Goal: Information Seeking & Learning: Learn about a topic

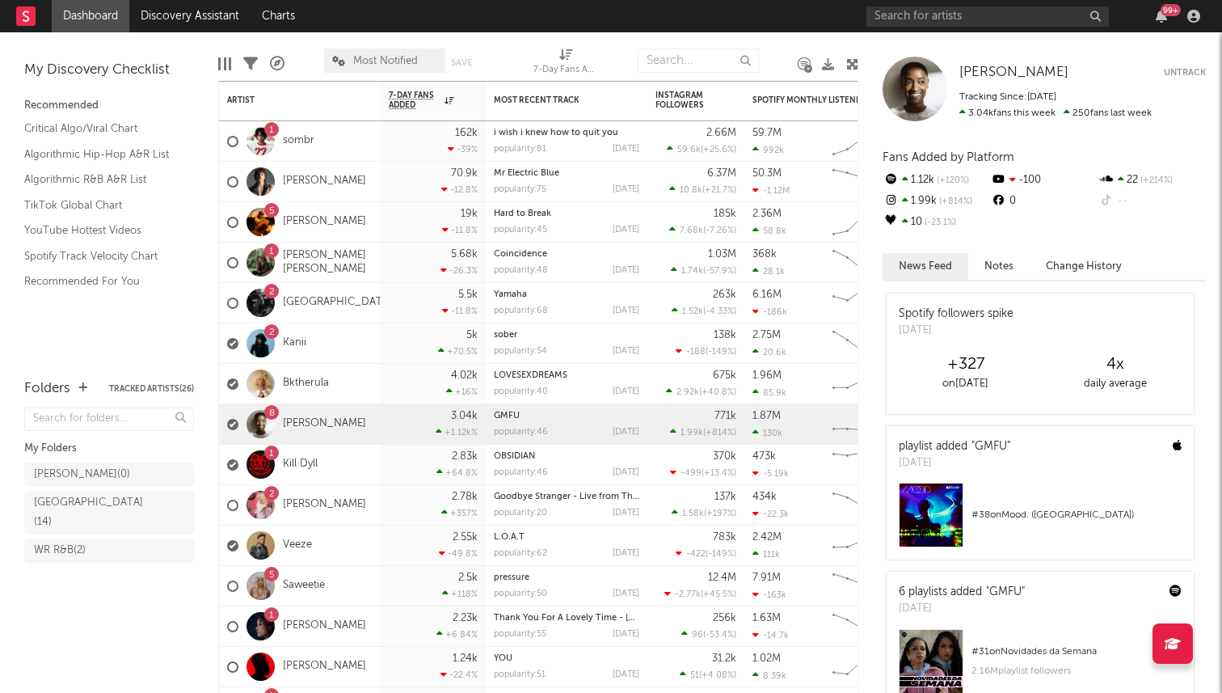
click at [385, 74] on div "Most Notified Save Save as" at bounding box center [409, 60] width 170 height 40
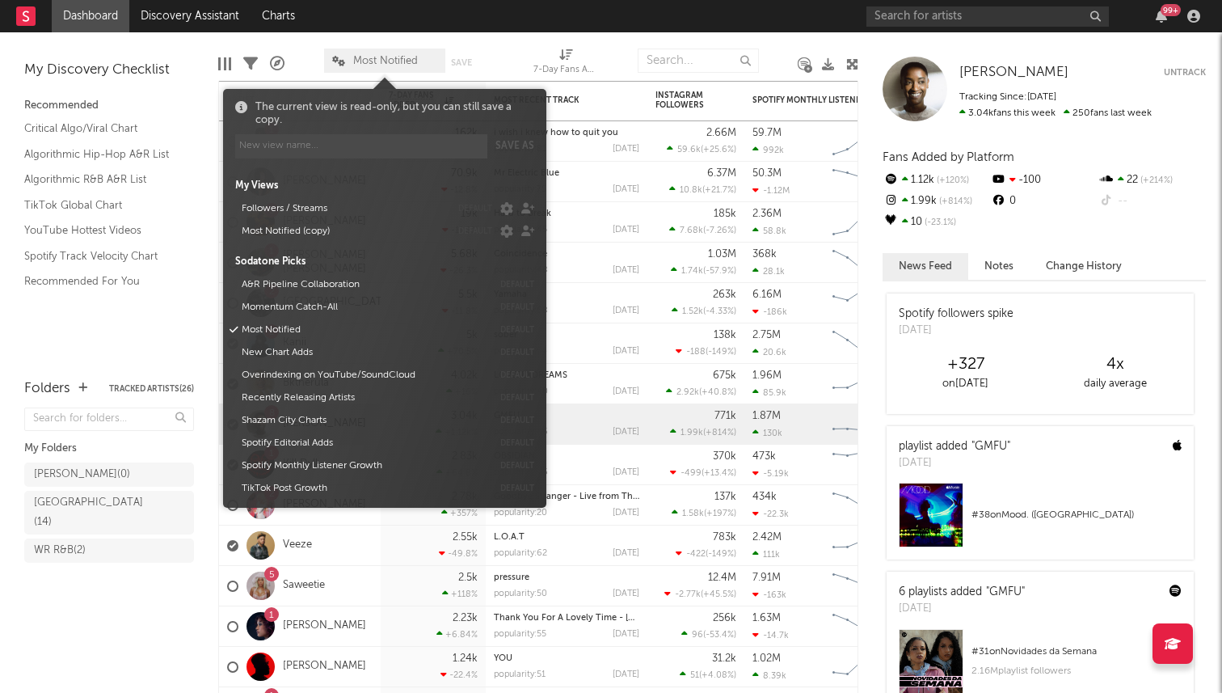
click at [385, 57] on span "Most Notified" at bounding box center [385, 61] width 65 height 11
click at [306, 238] on button "Most Notified (copy)" at bounding box center [343, 231] width 214 height 23
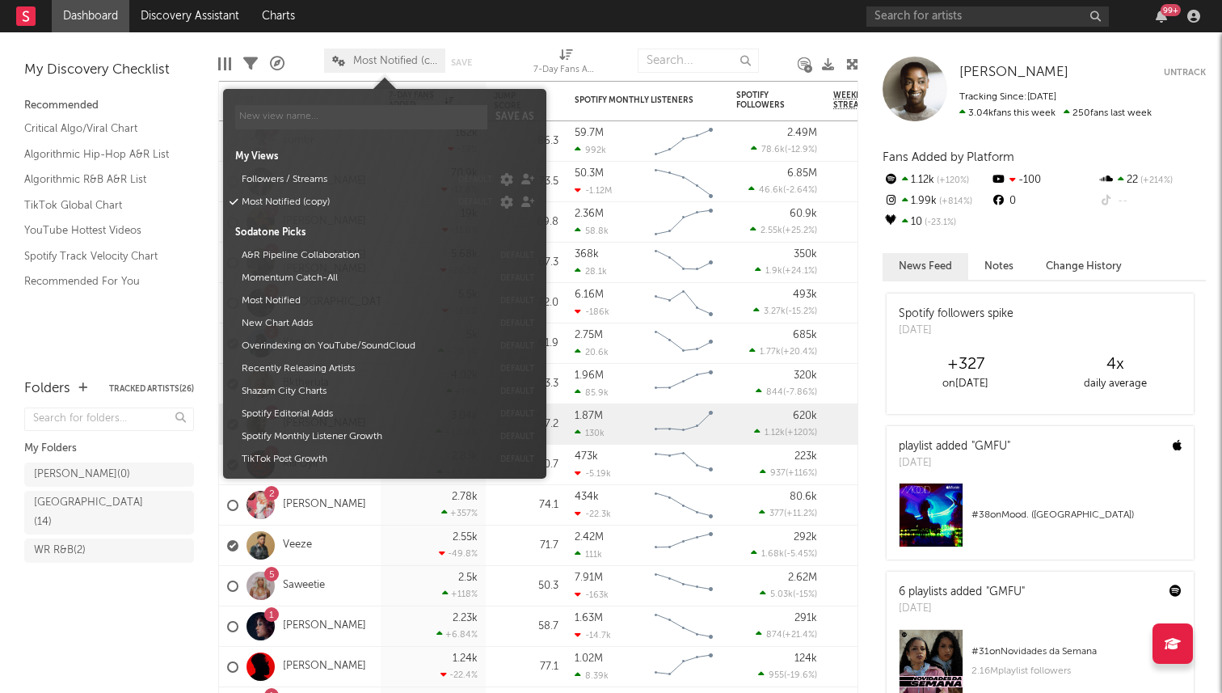
click at [382, 69] on span "Most Notified (copy)" at bounding box center [384, 61] width 121 height 24
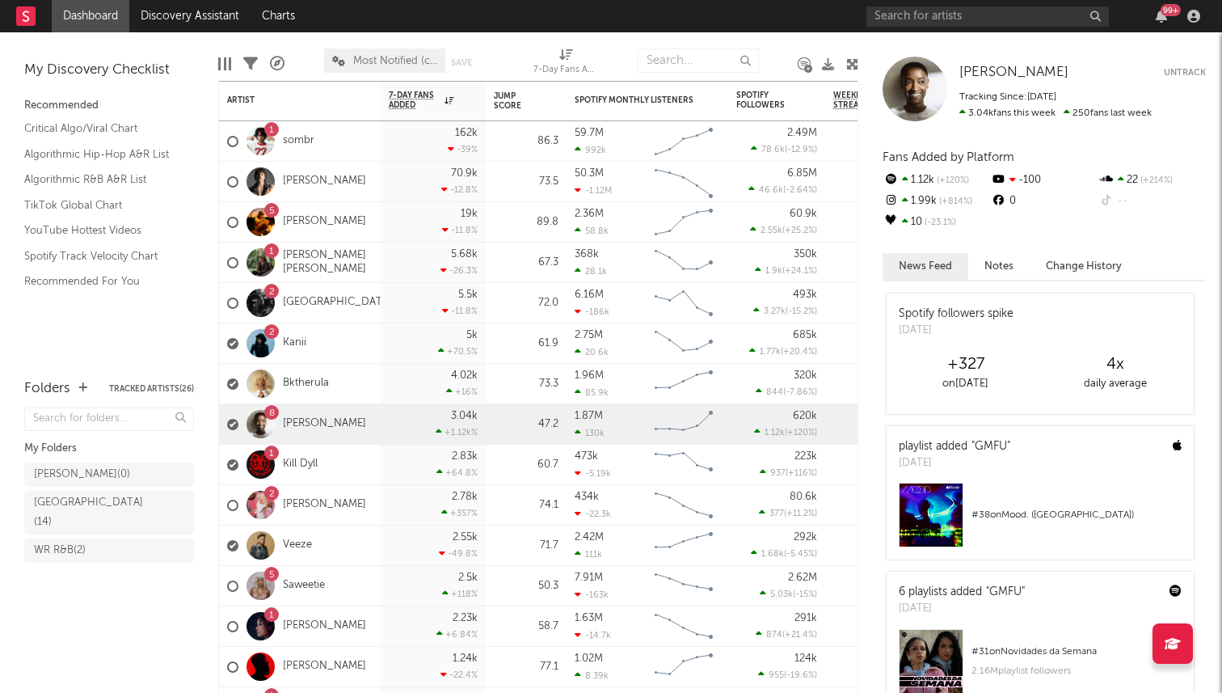
click at [383, 70] on span "Most Notified (copy)" at bounding box center [384, 61] width 121 height 24
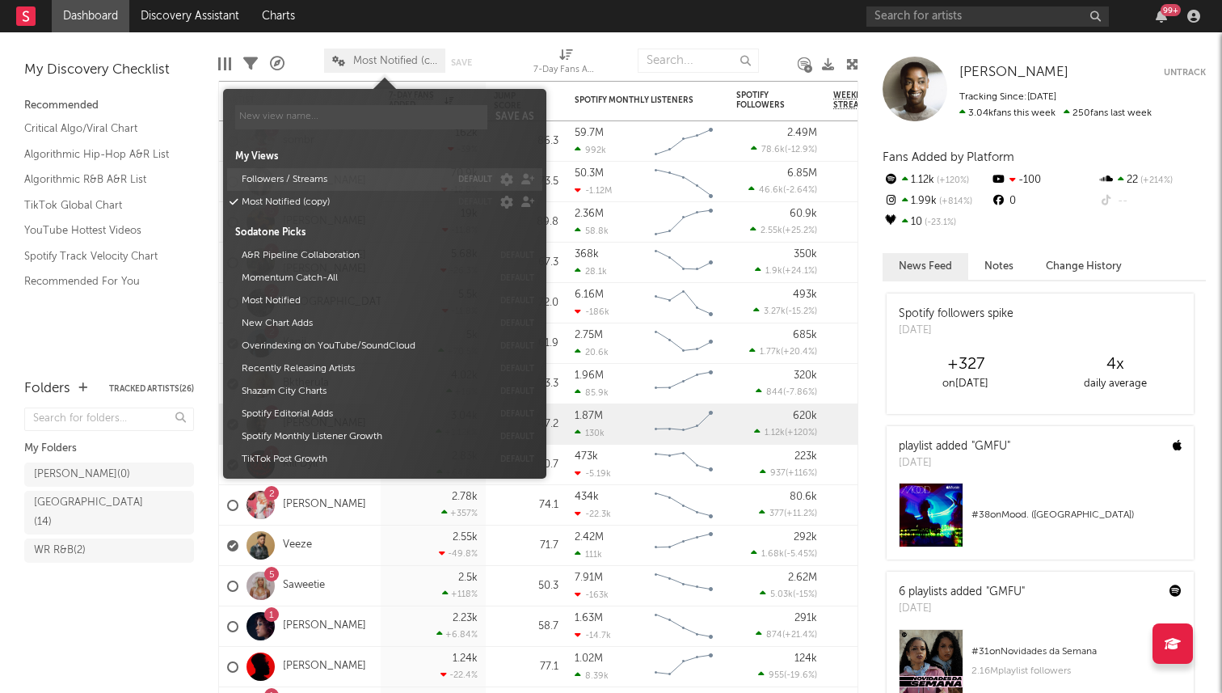
click at [362, 172] on button "Followers / Streams" at bounding box center [343, 179] width 214 height 23
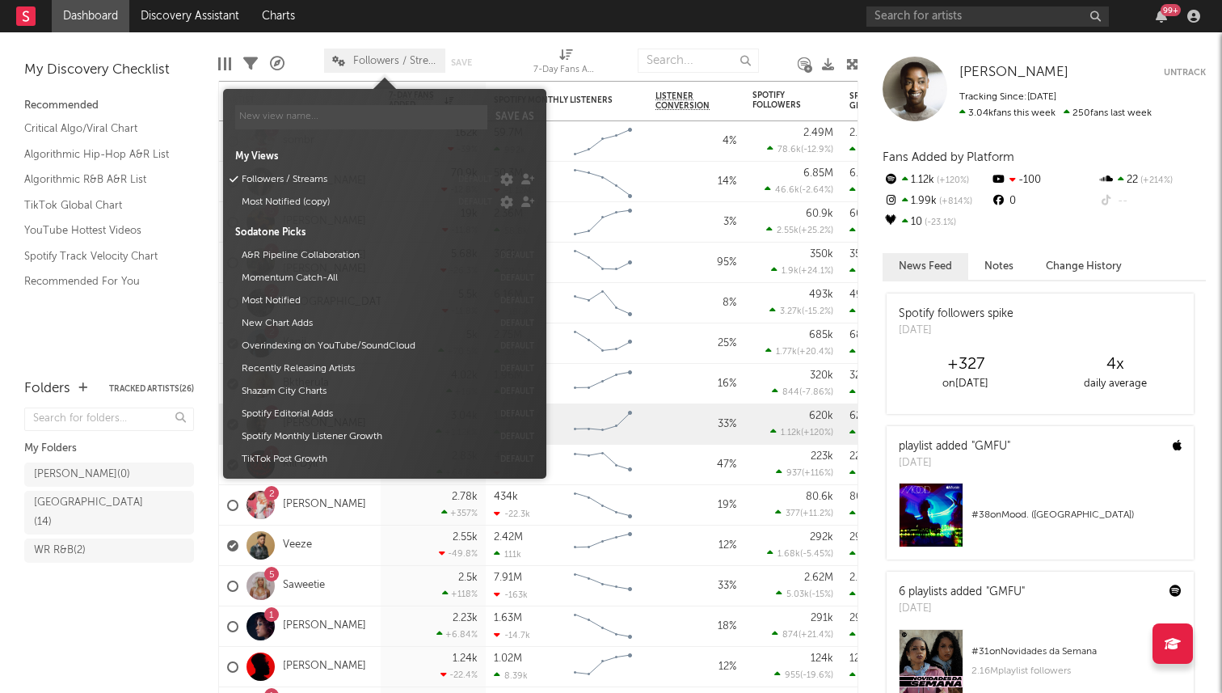
click at [385, 74] on span at bounding box center [385, 81] width 24 height 16
click at [390, 60] on span "Followers / Streams" at bounding box center [395, 61] width 84 height 11
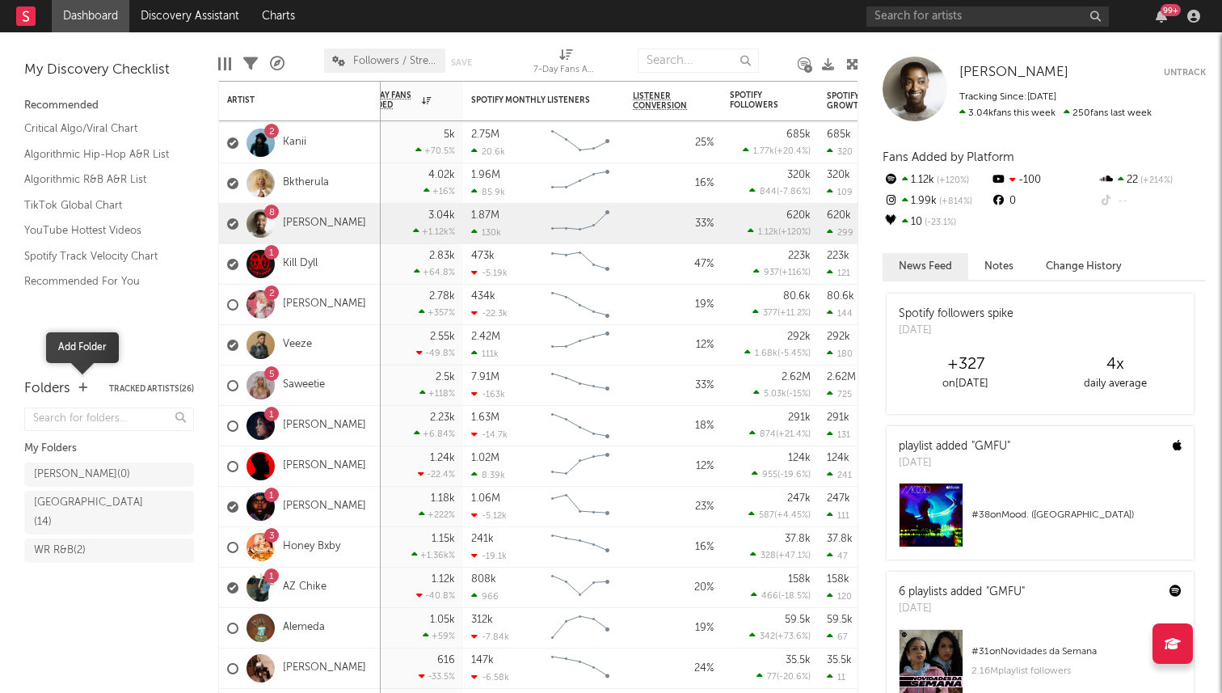
click at [79, 387] on icon "button" at bounding box center [82, 387] width 9 height 11
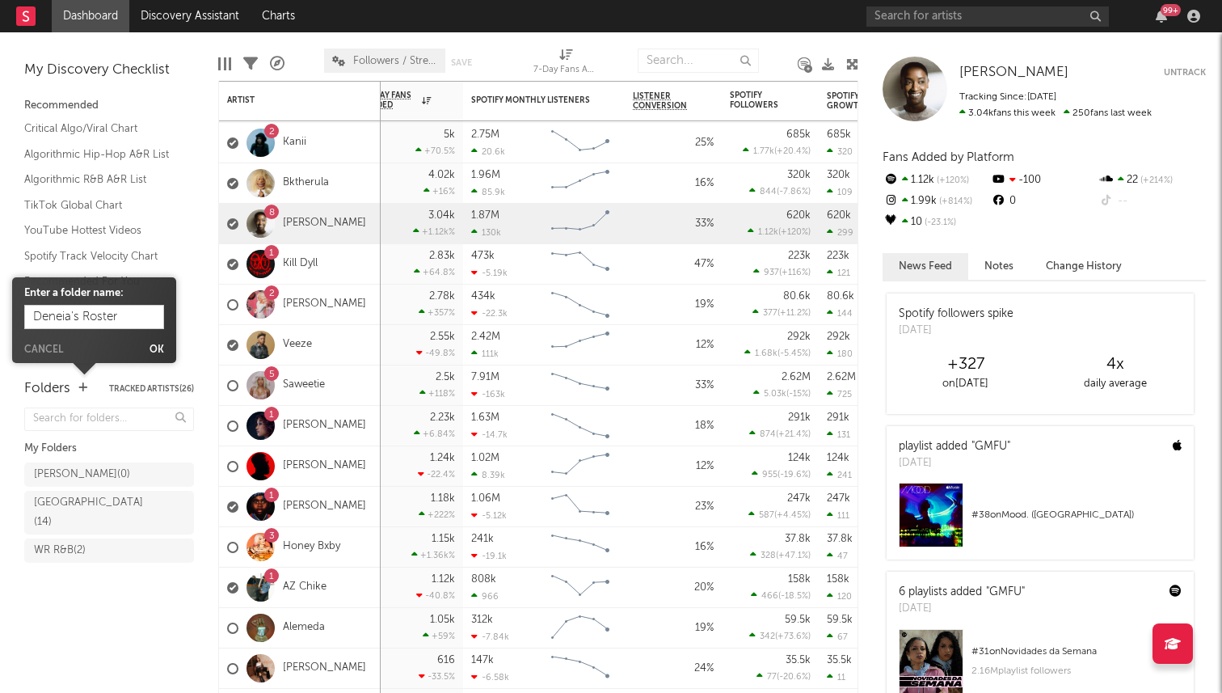
type input "Deneia's Roster"
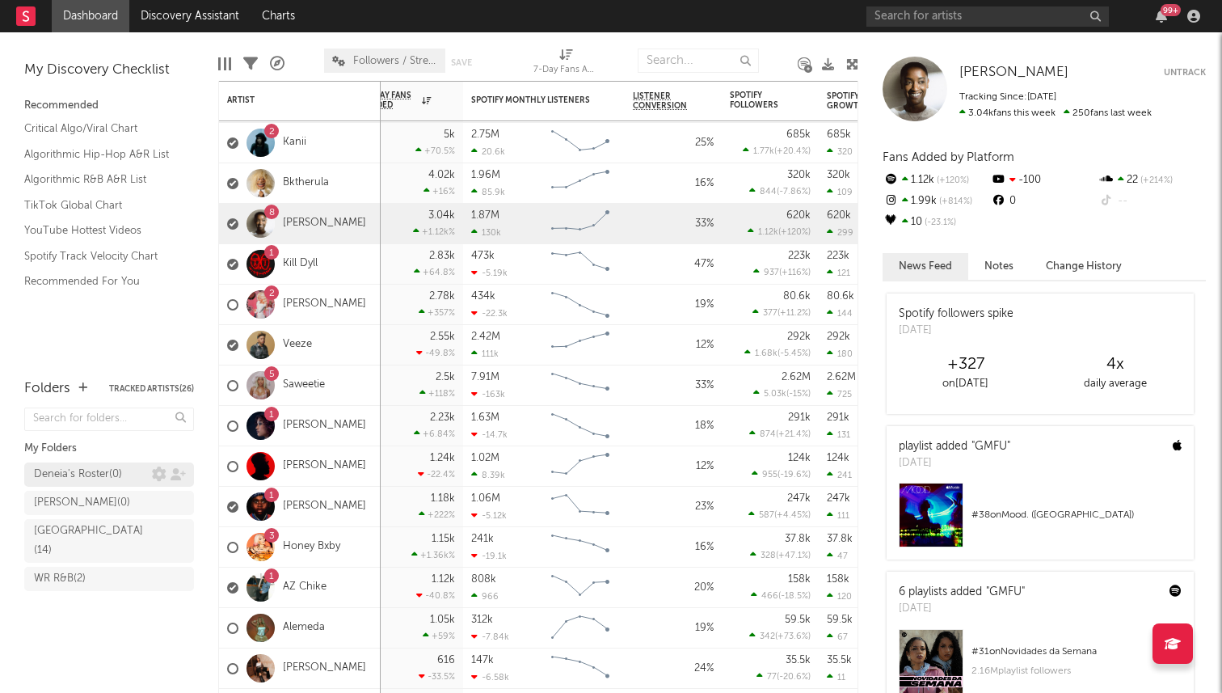
click at [69, 470] on div "Deneia's Roster ( 0 )" at bounding box center [78, 474] width 88 height 19
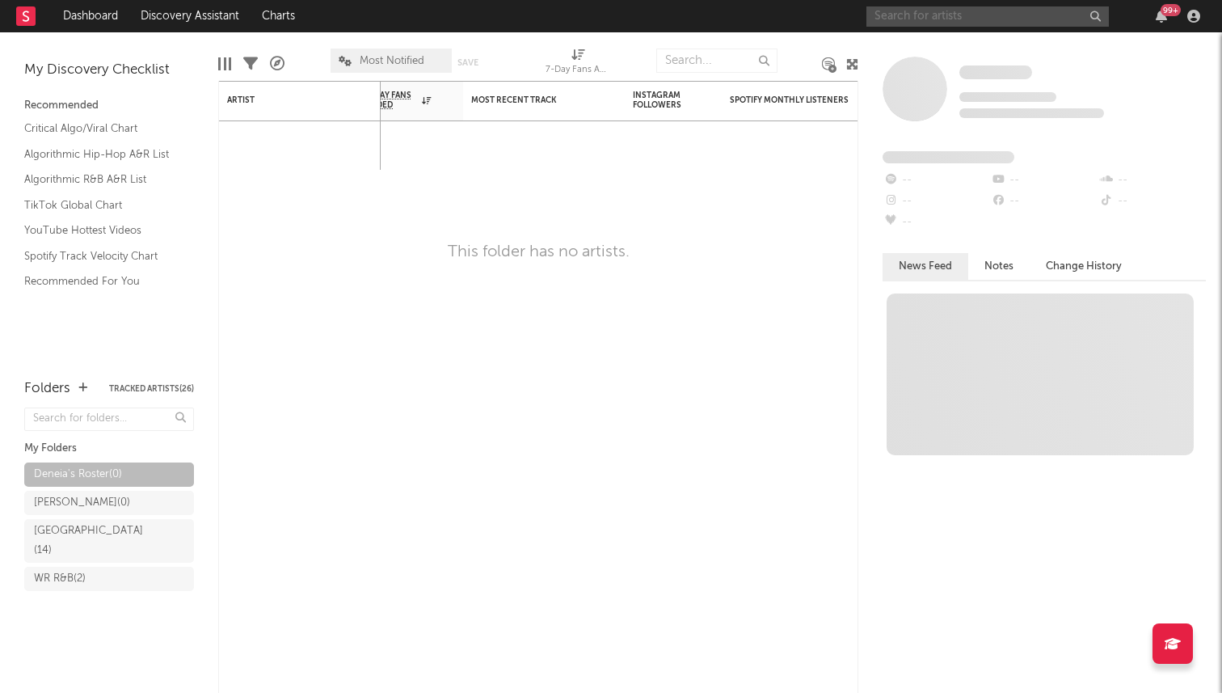
click at [897, 19] on input "text" at bounding box center [988, 16] width 243 height 20
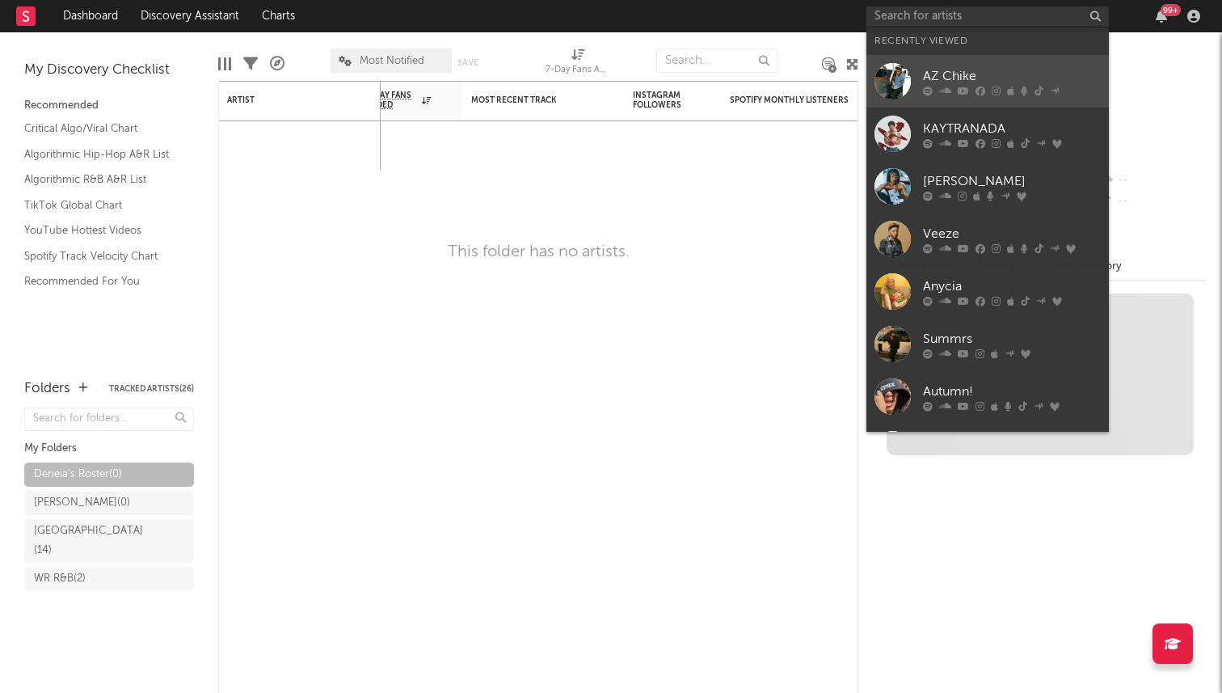
click at [943, 86] on icon at bounding box center [945, 91] width 12 height 10
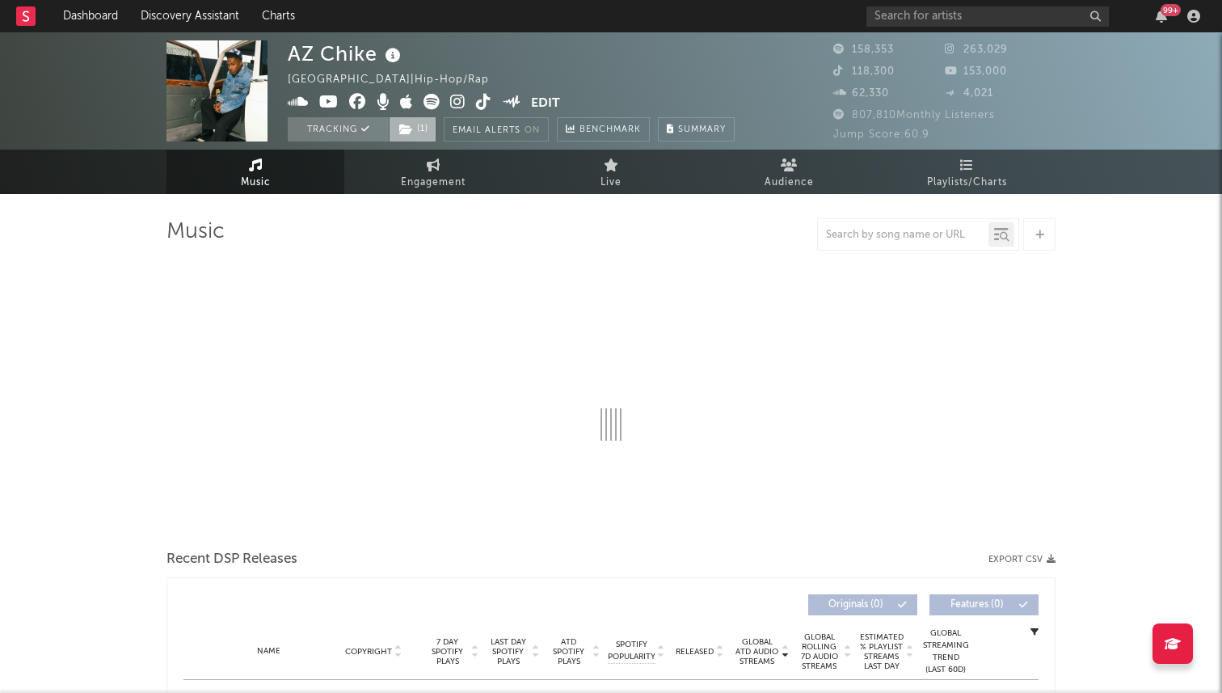
click at [405, 129] on icon at bounding box center [406, 129] width 14 height 11
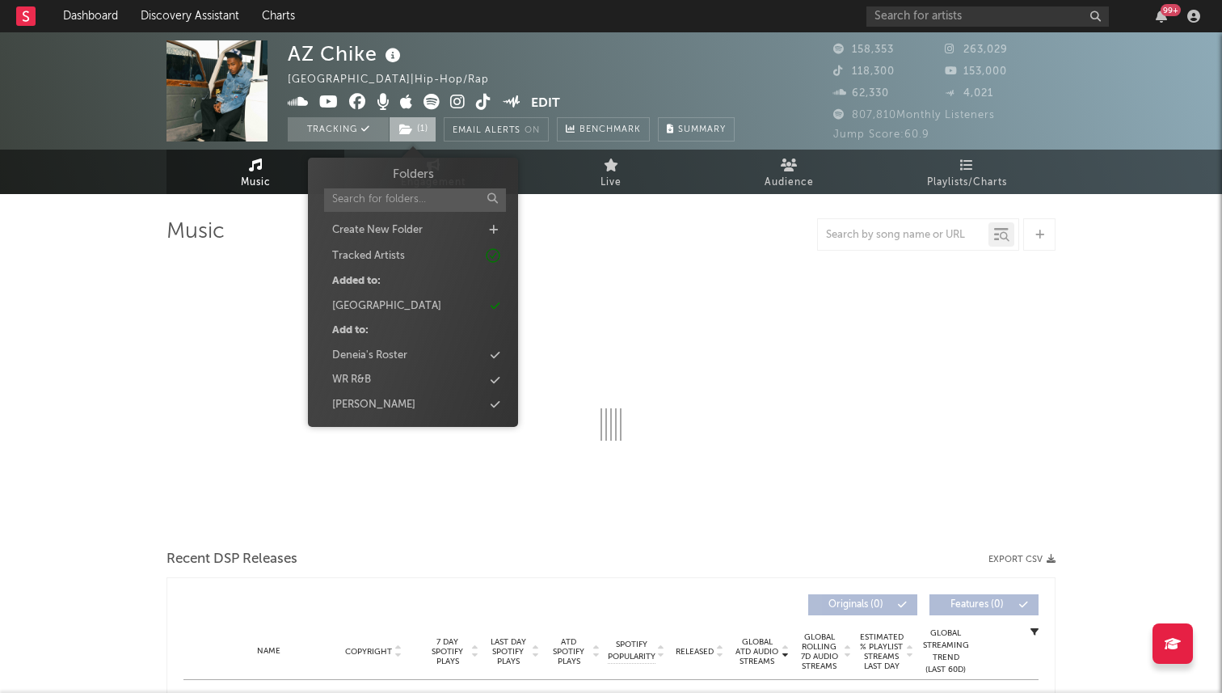
select select "6m"
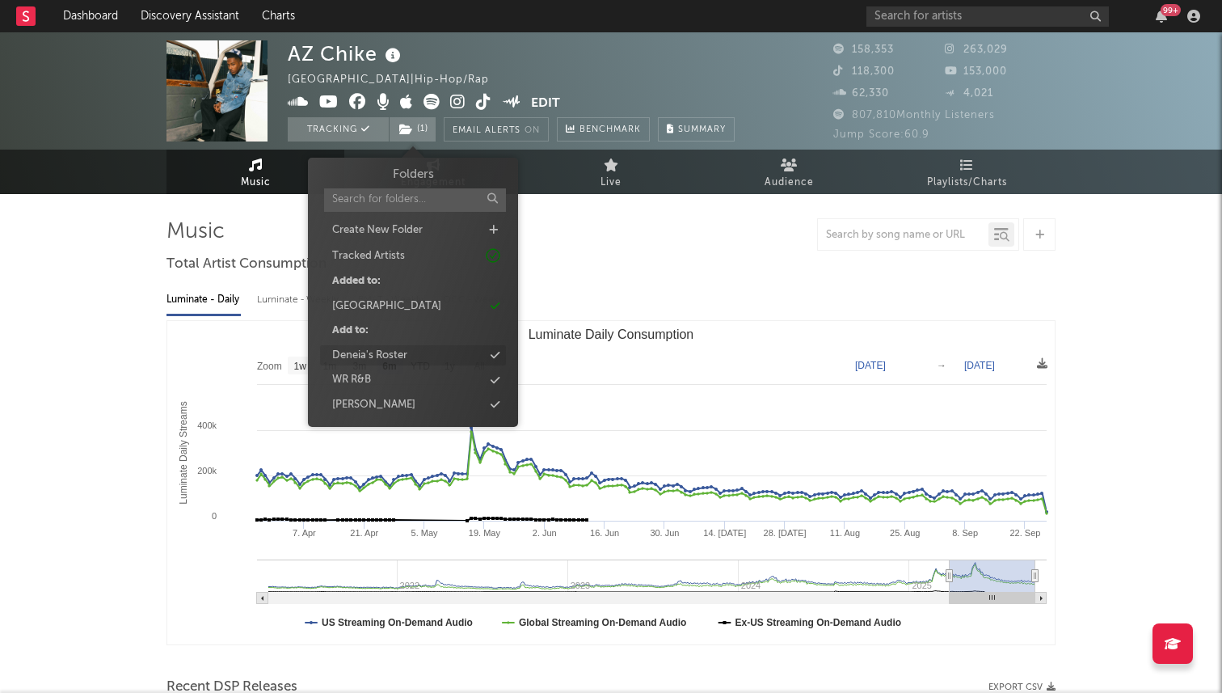
click at [368, 355] on div "Deneia's Roster" at bounding box center [369, 356] width 75 height 16
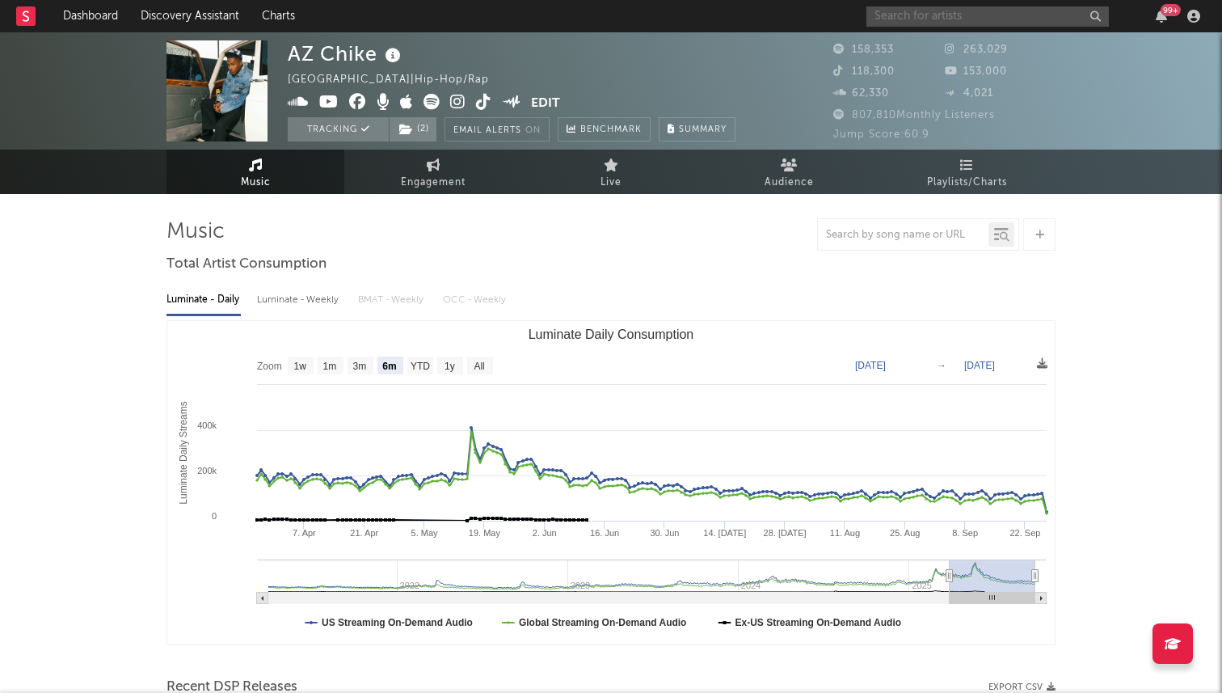
click at [951, 19] on input "text" at bounding box center [988, 16] width 243 height 20
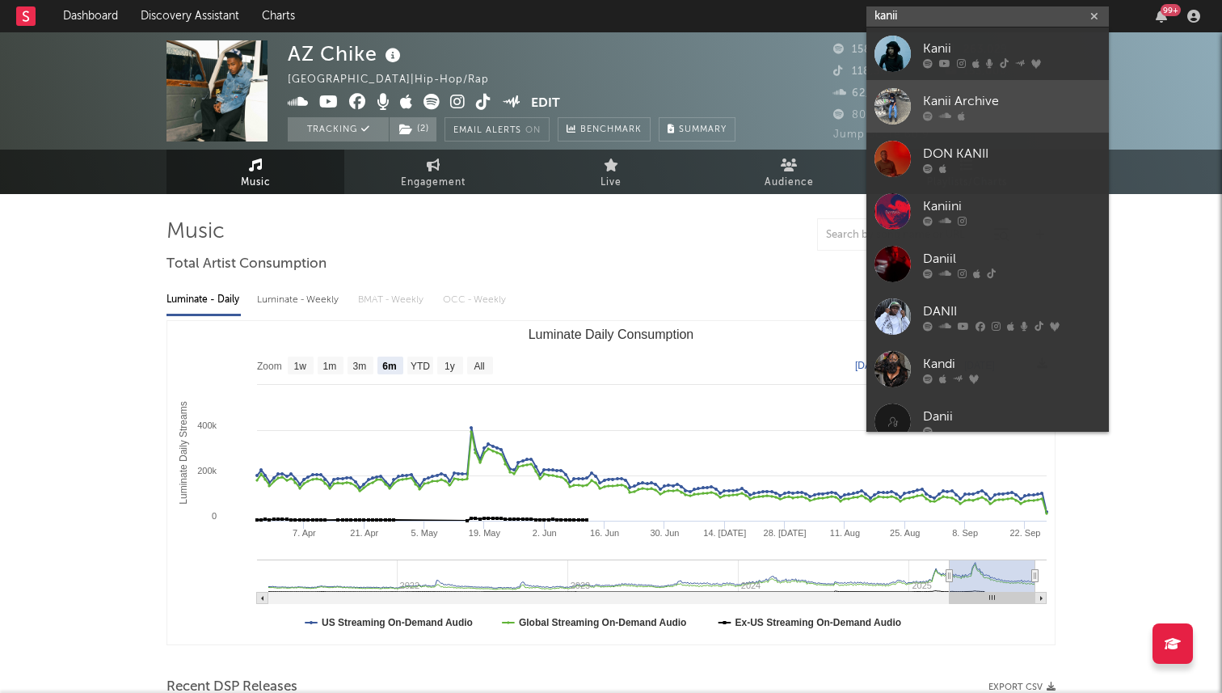
type input "kanii"
click at [930, 84] on link "Kanii Archive" at bounding box center [988, 106] width 243 height 53
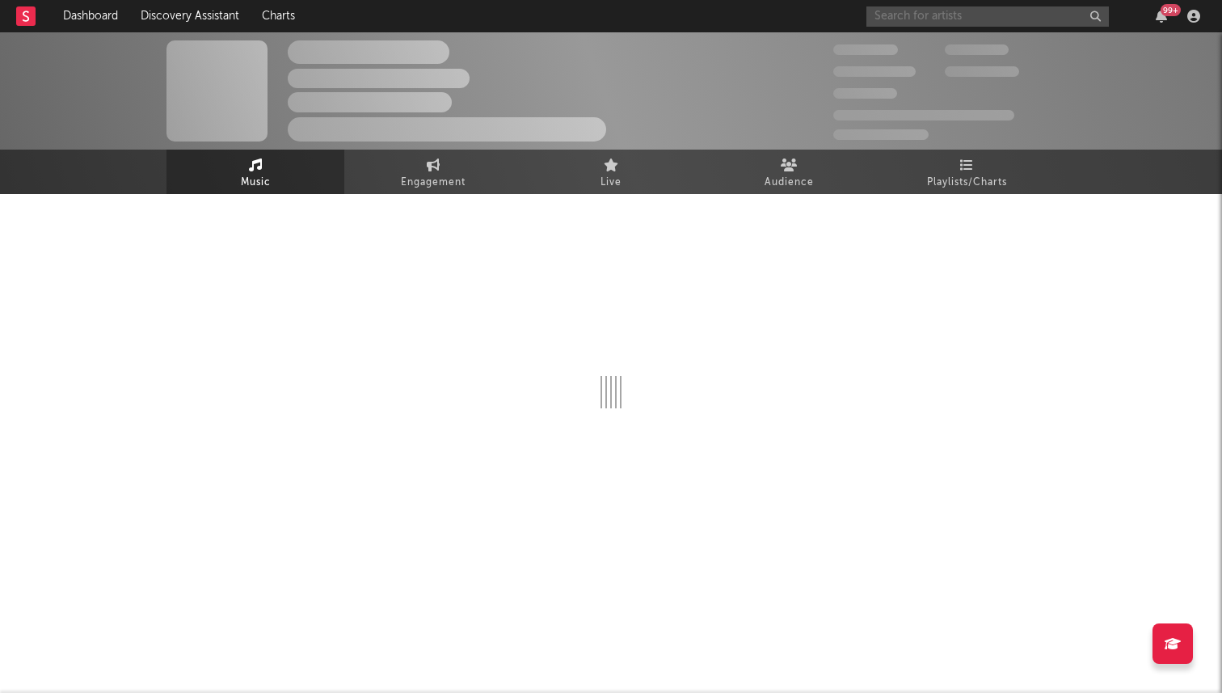
click at [921, 9] on input "text" at bounding box center [988, 16] width 243 height 20
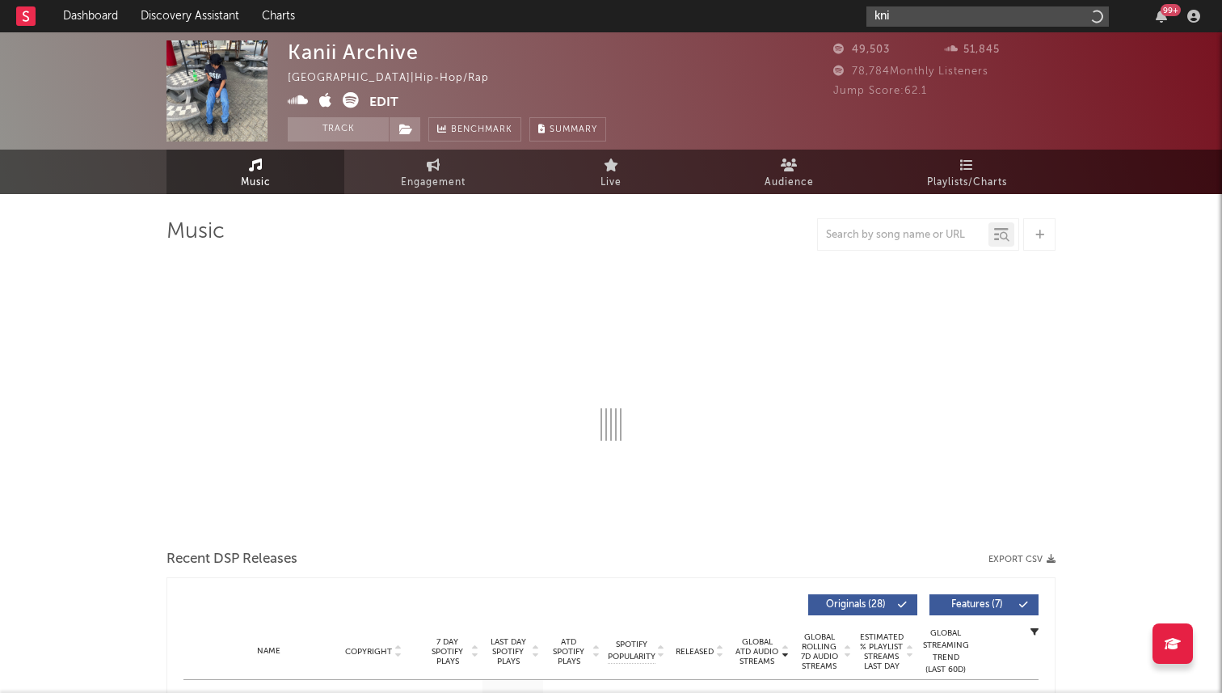
type input "kn"
select select "6m"
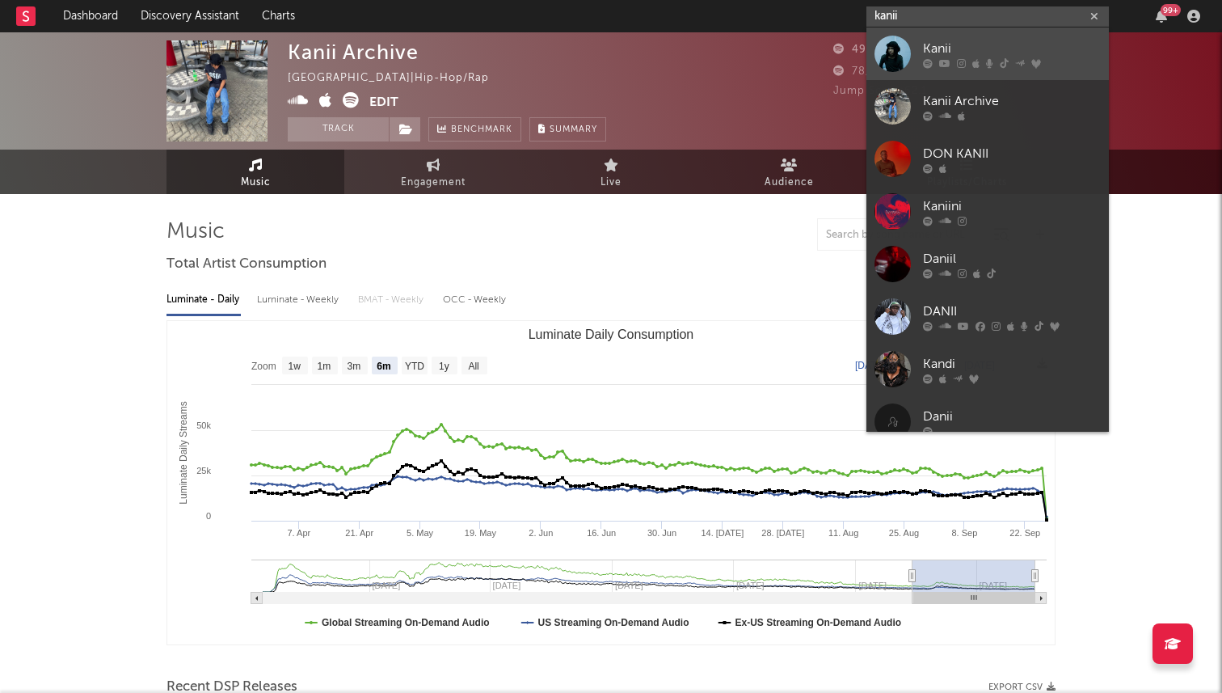
type input "kanii"
click at [936, 49] on div "Kanii" at bounding box center [1012, 48] width 178 height 19
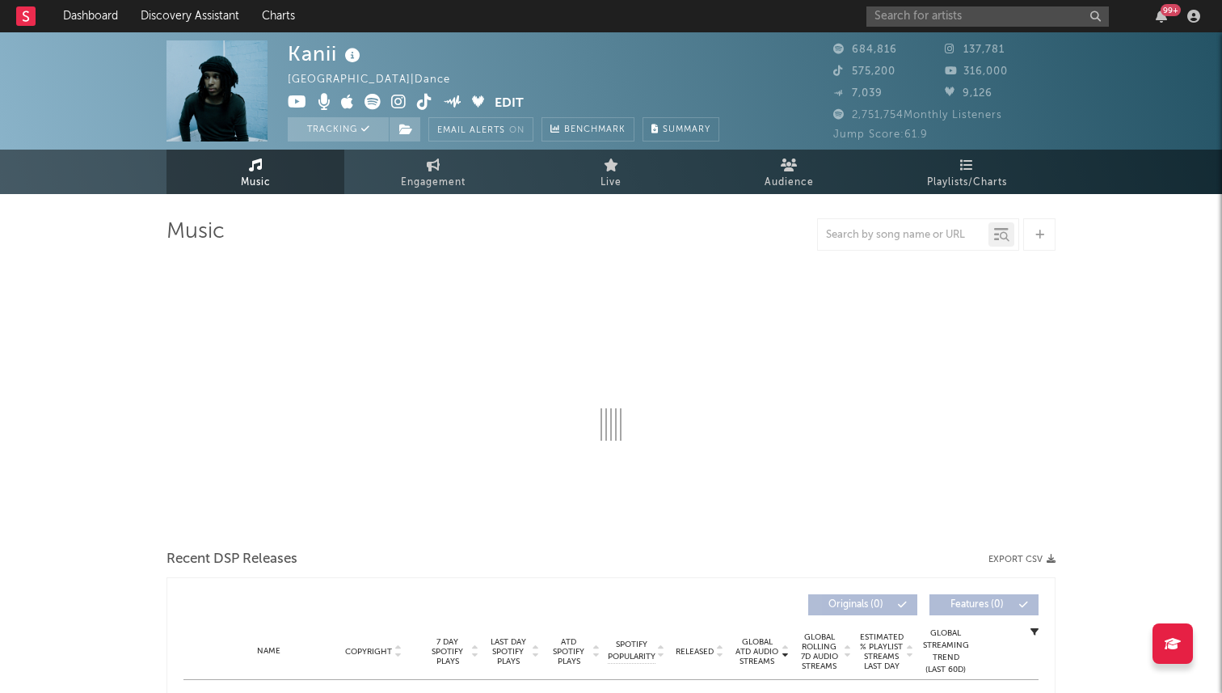
select select "6m"
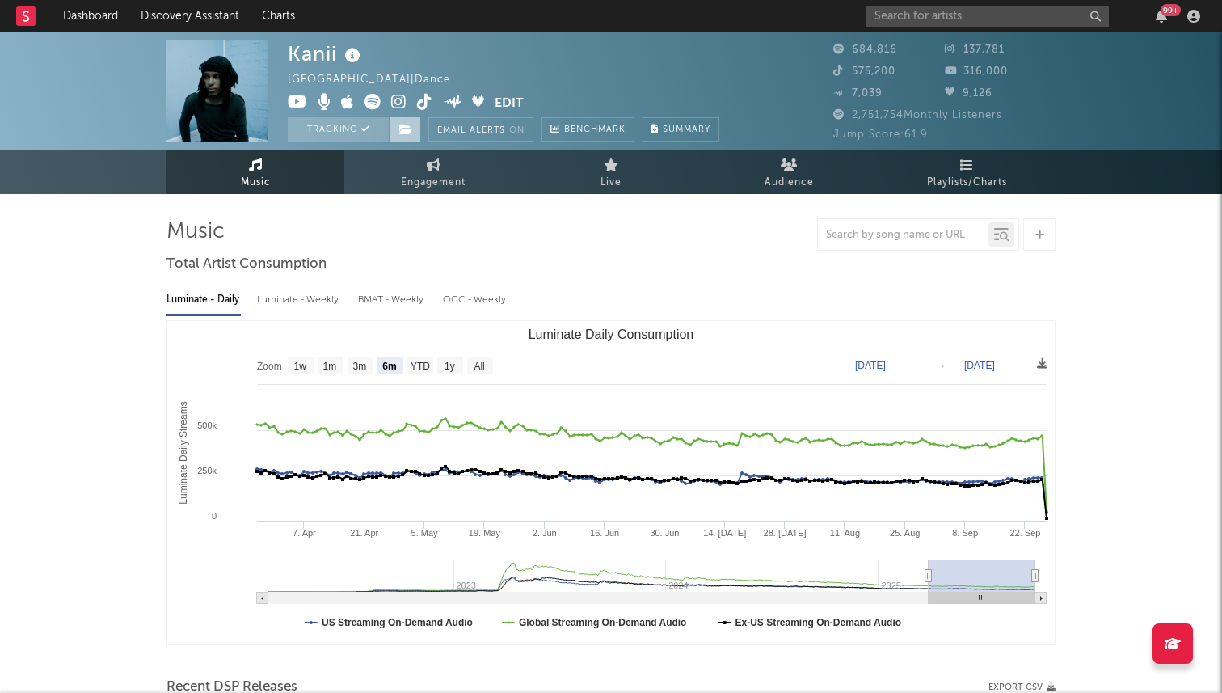
click at [396, 127] on span at bounding box center [405, 129] width 32 height 24
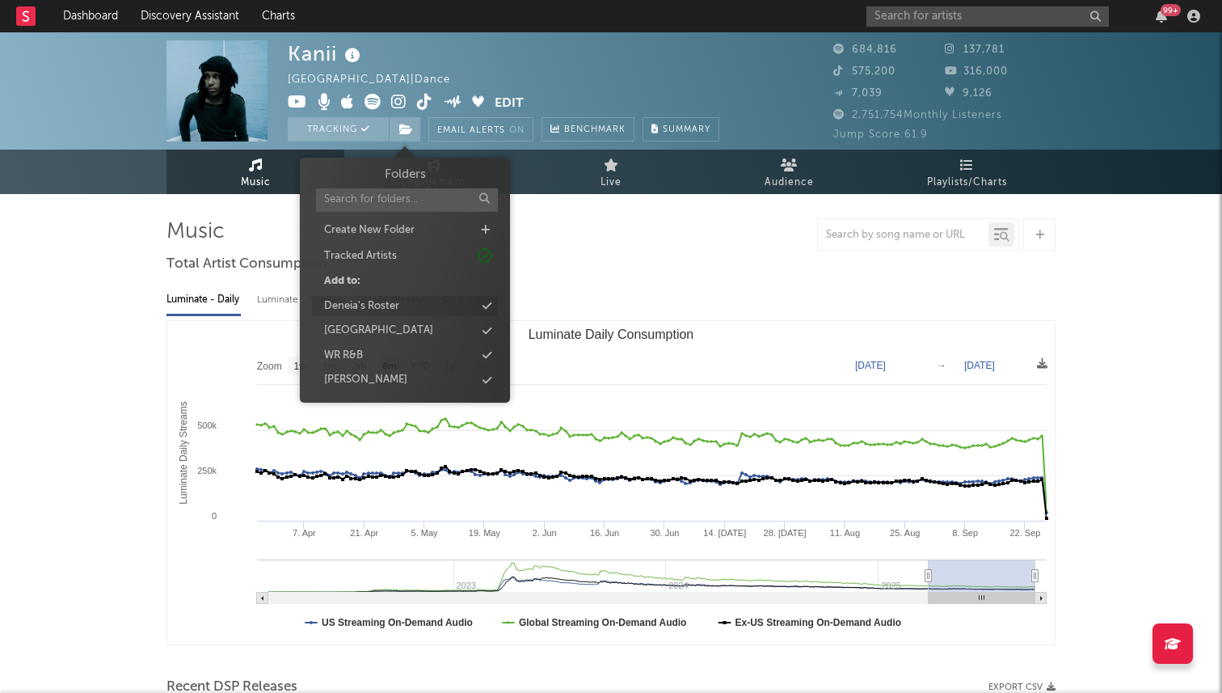
click at [382, 301] on div "Deneia's Roster" at bounding box center [361, 306] width 75 height 16
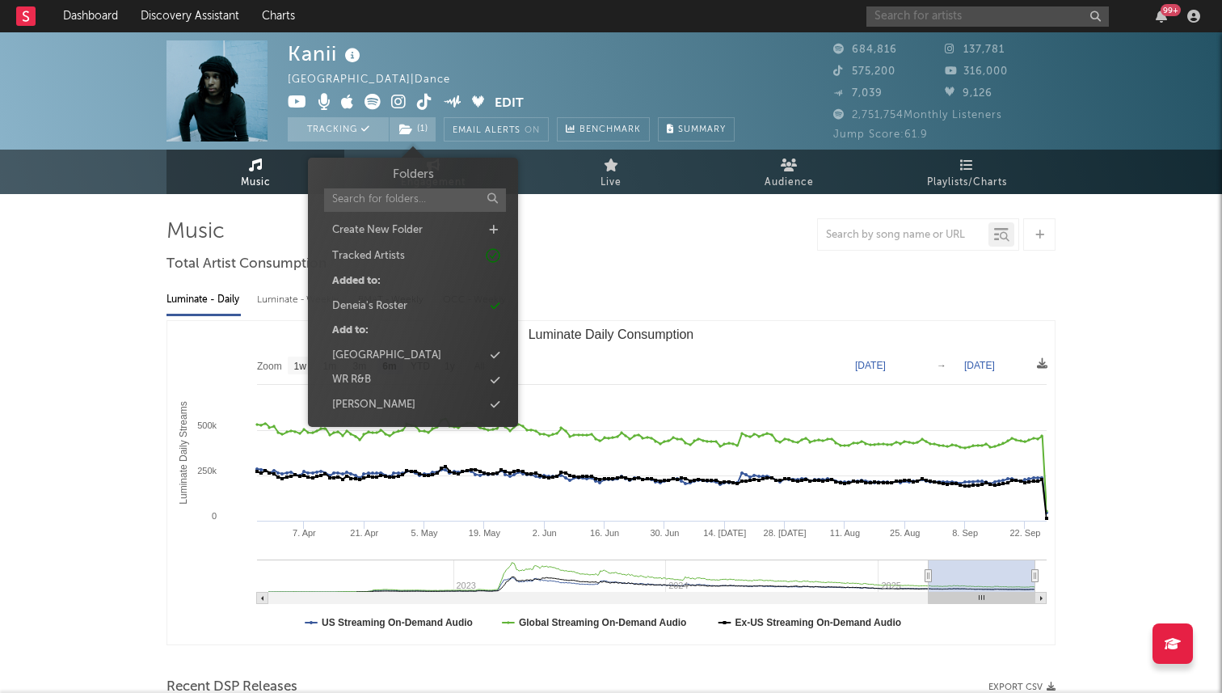
click at [971, 16] on input "text" at bounding box center [988, 16] width 243 height 20
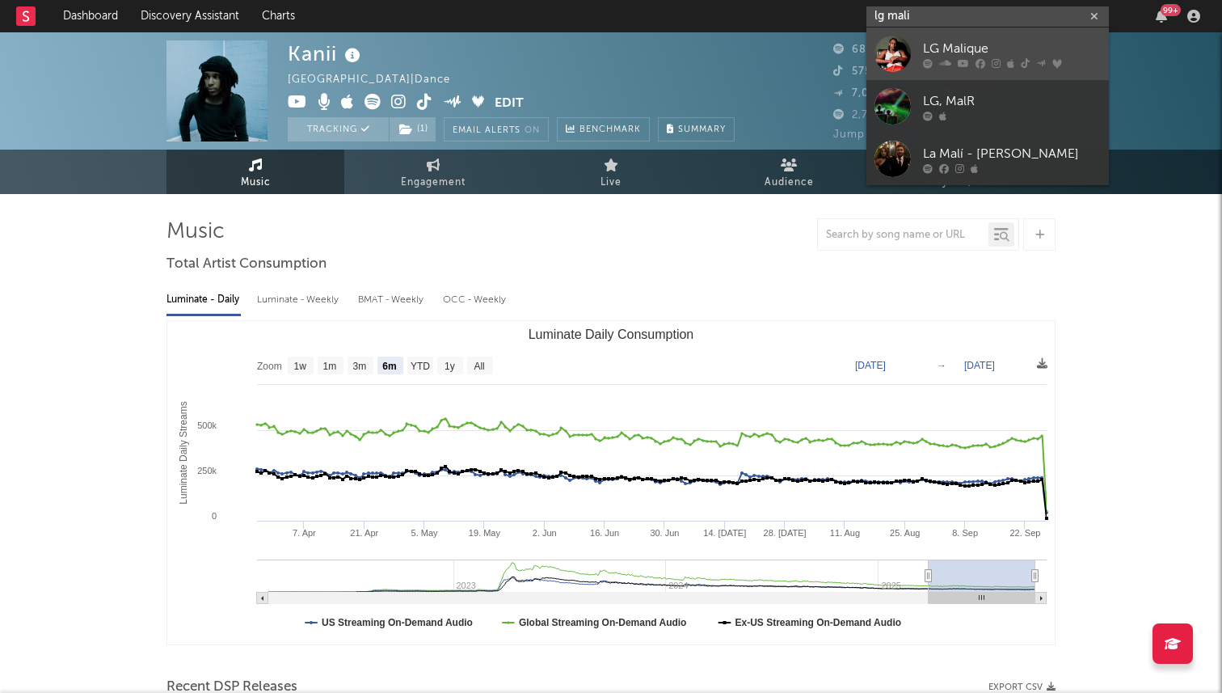
type input "lg mali"
click at [993, 40] on div "LG Malique" at bounding box center [1012, 48] width 178 height 19
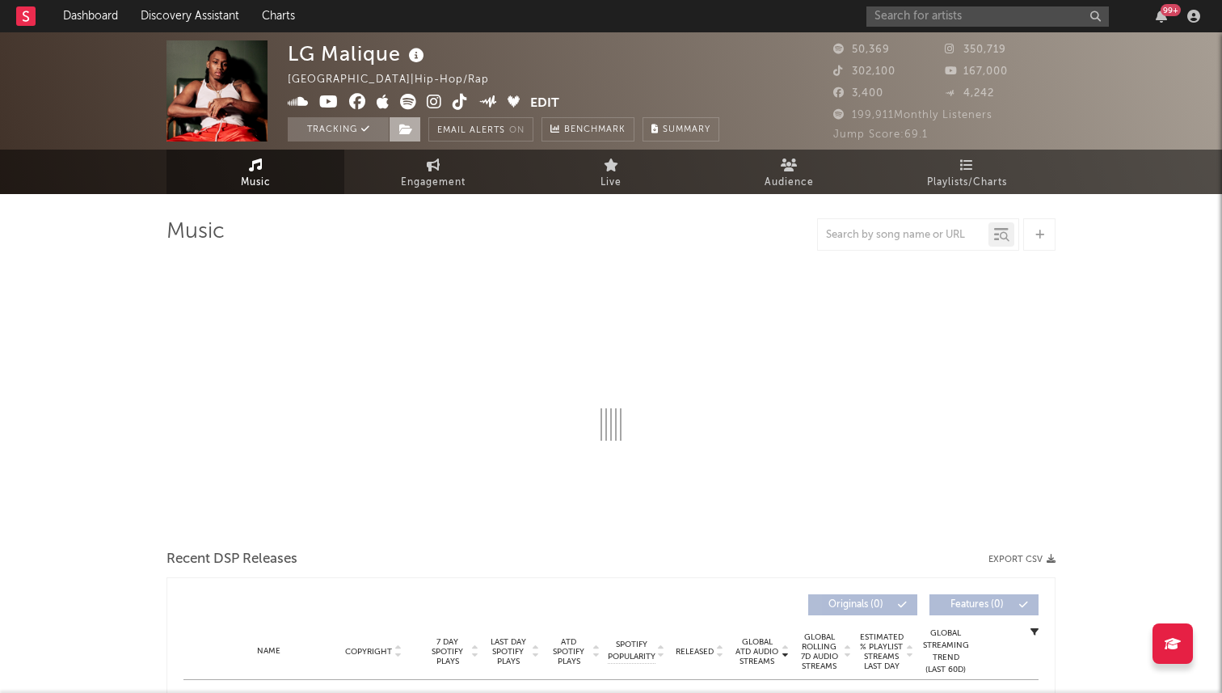
click at [411, 133] on icon at bounding box center [406, 129] width 14 height 11
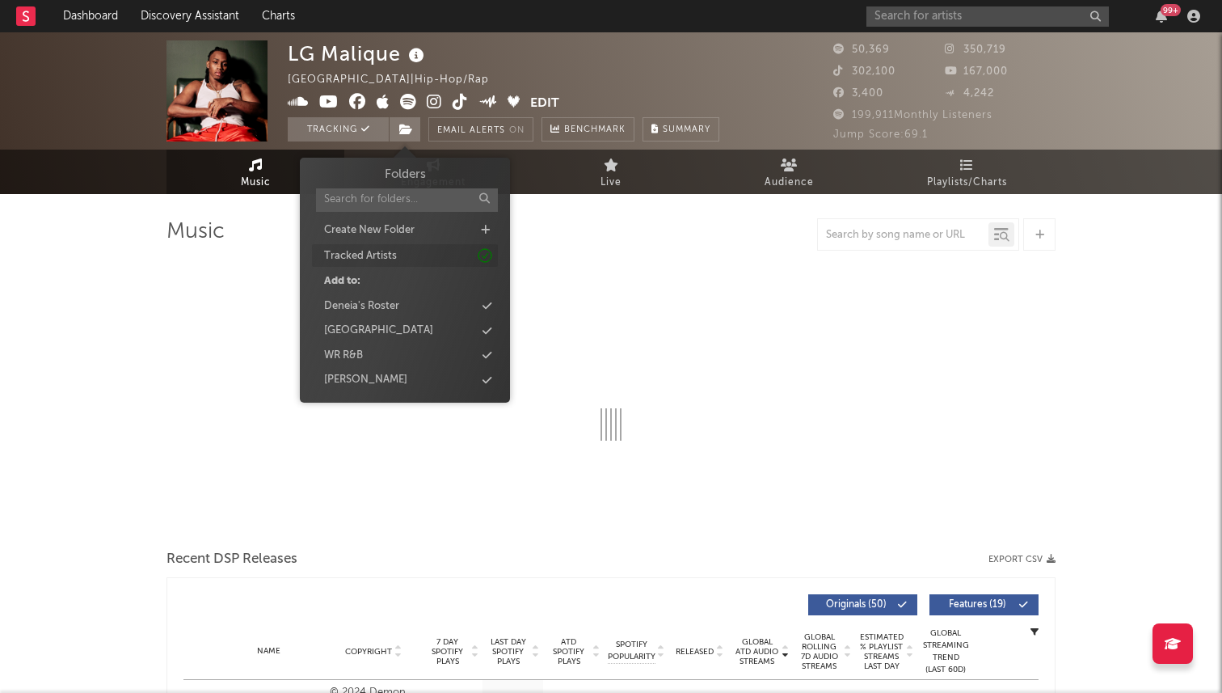
select select "6m"
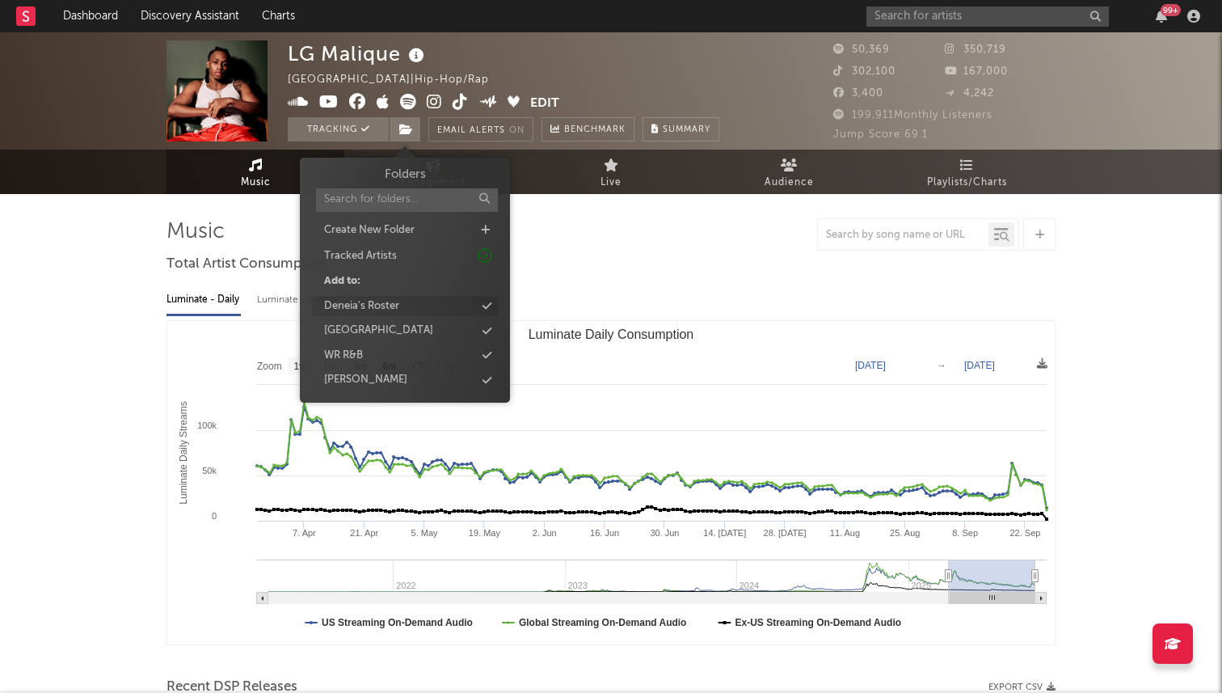
click at [407, 306] on div "Deneia's Roster" at bounding box center [405, 306] width 186 height 21
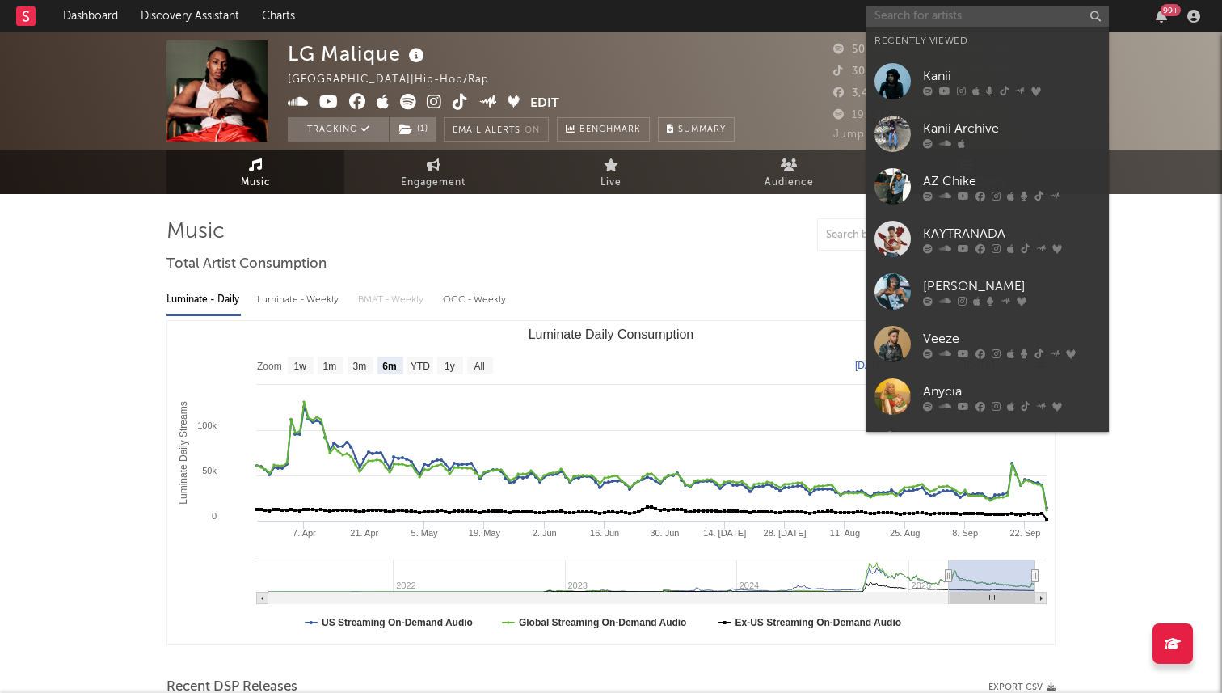
click at [914, 11] on input "text" at bounding box center [988, 16] width 243 height 20
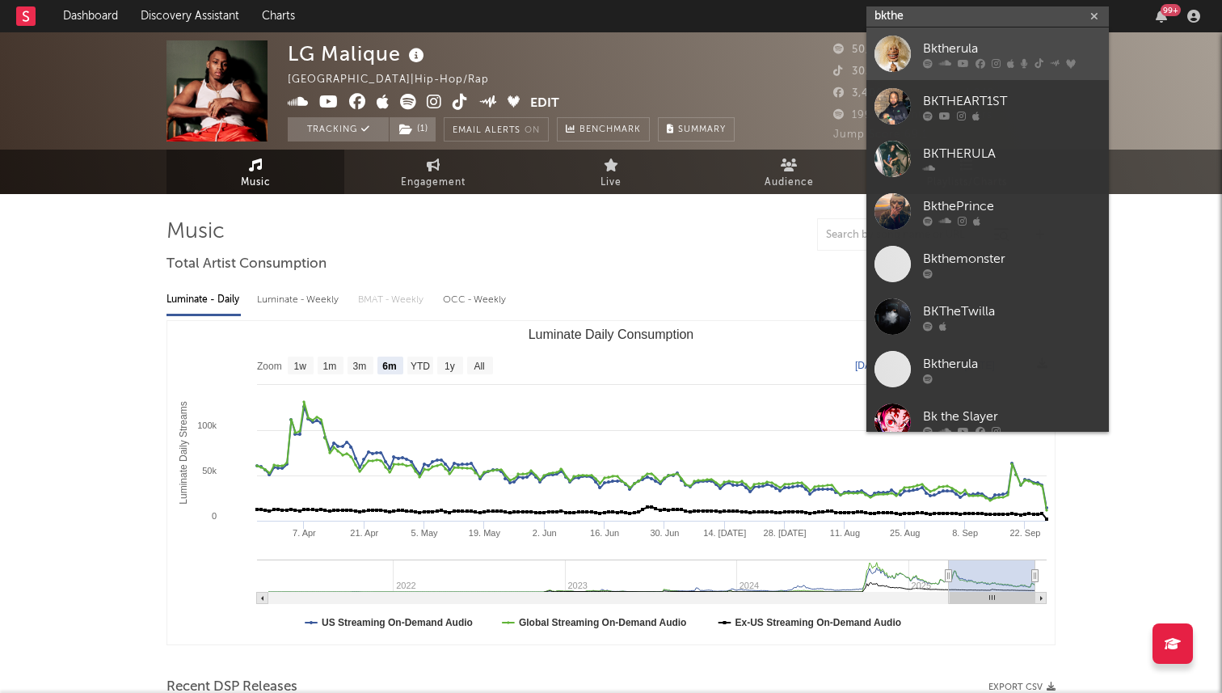
type input "bkthe"
click at [923, 54] on div "Bktherula" at bounding box center [1012, 48] width 178 height 19
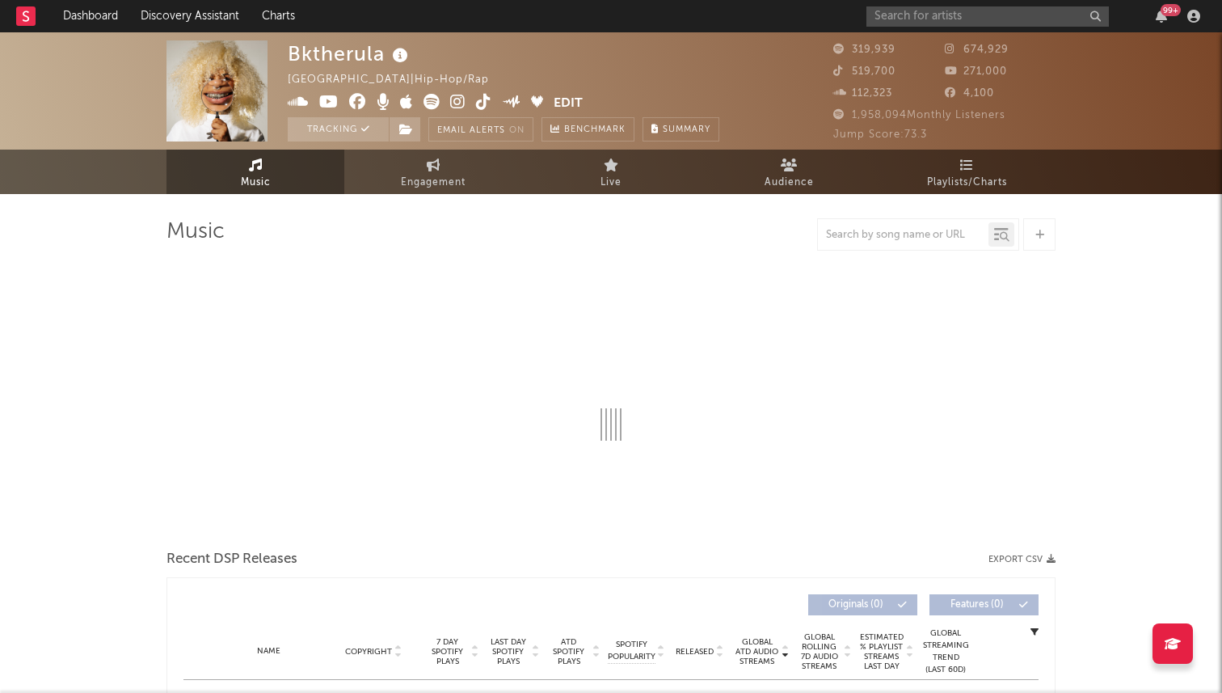
select select "6m"
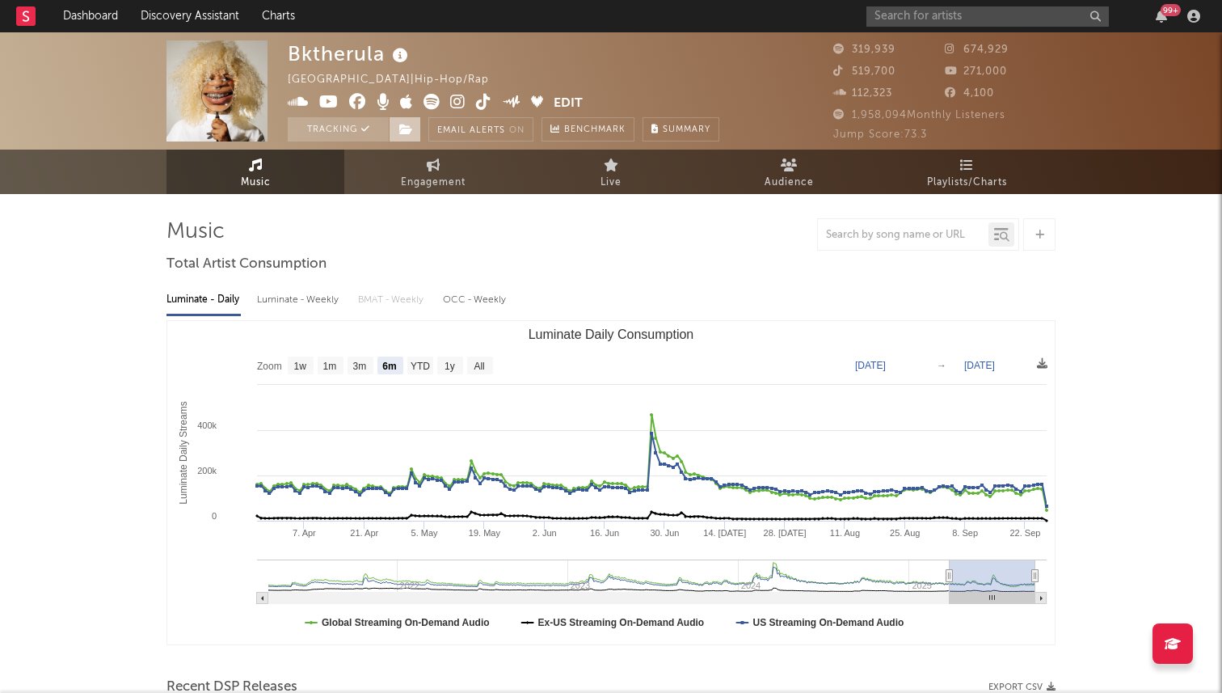
click at [416, 125] on span at bounding box center [405, 129] width 32 height 24
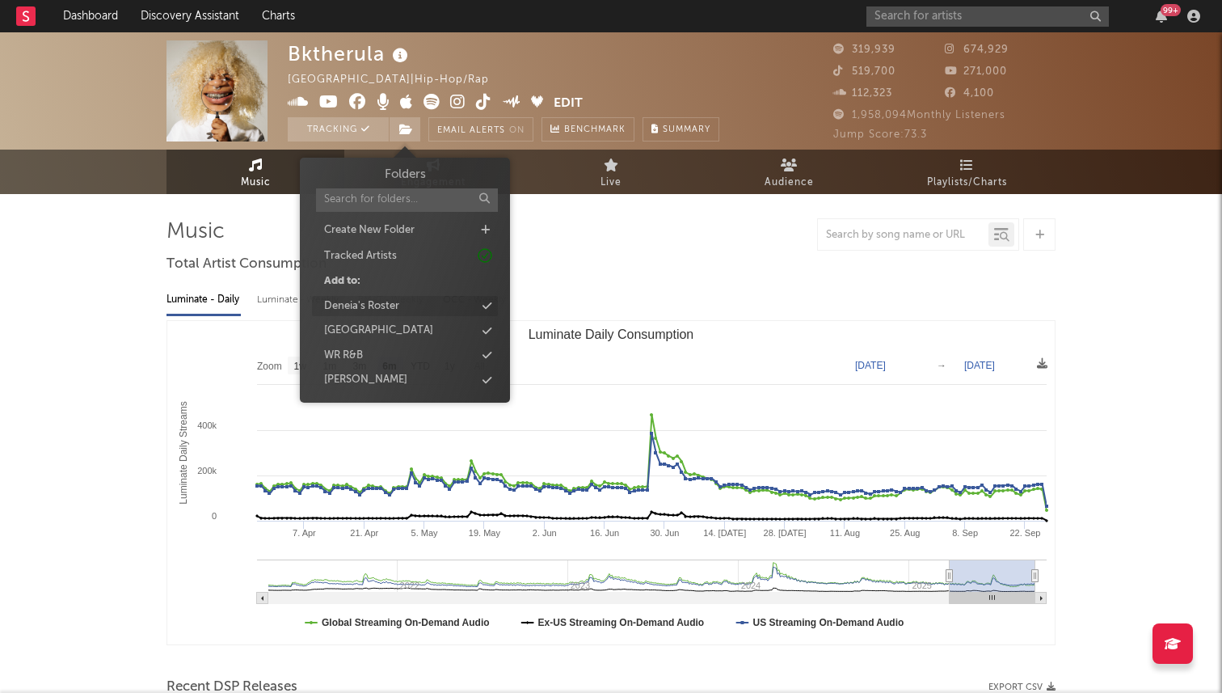
click at [409, 308] on div "Deneia's Roster" at bounding box center [405, 306] width 186 height 21
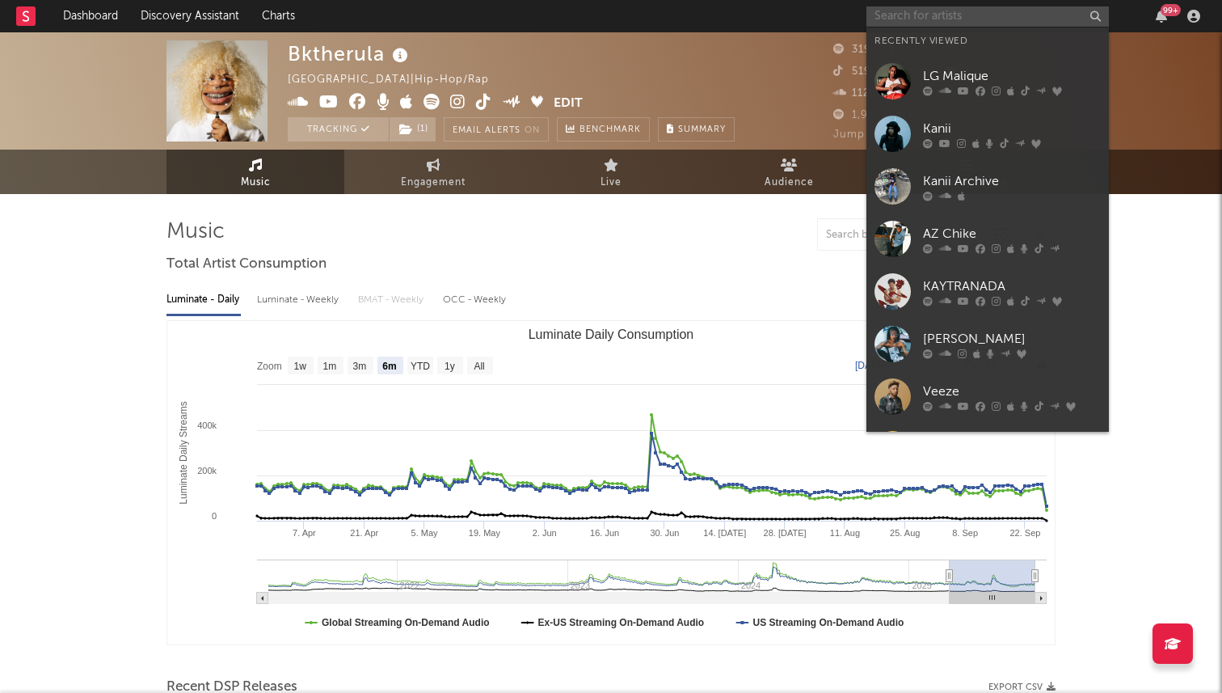
click at [939, 17] on input "text" at bounding box center [988, 16] width 243 height 20
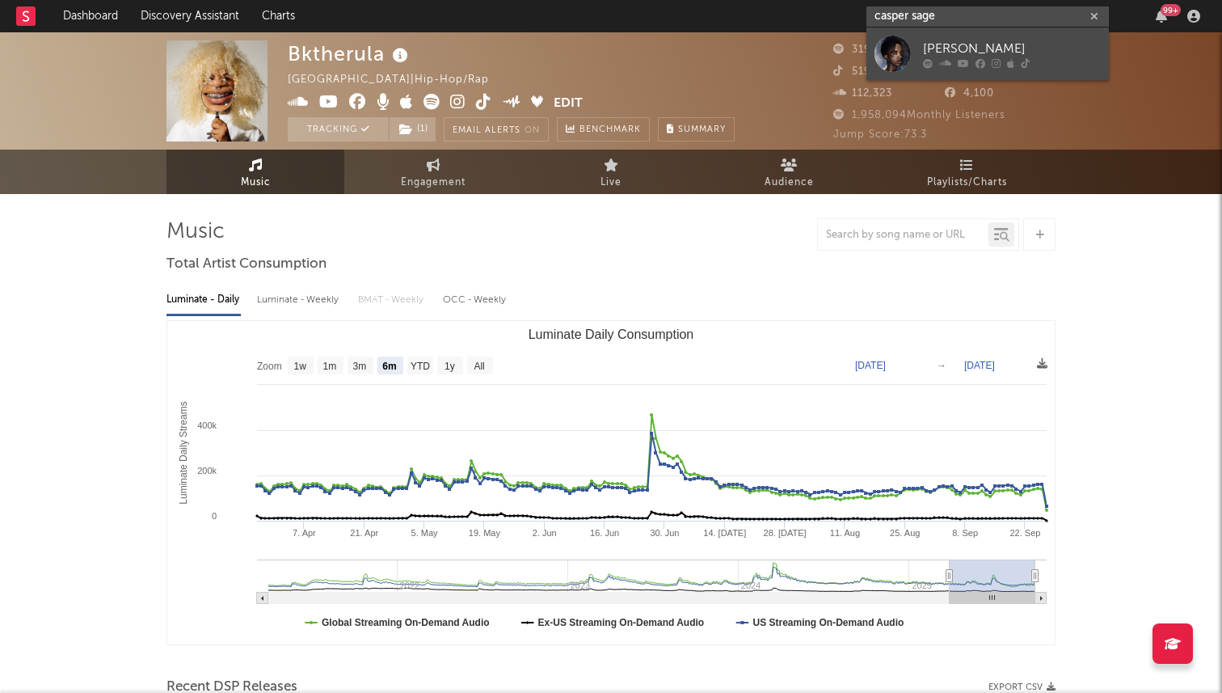
type input "casper sage"
click at [927, 49] on div "[PERSON_NAME]" at bounding box center [1012, 48] width 178 height 19
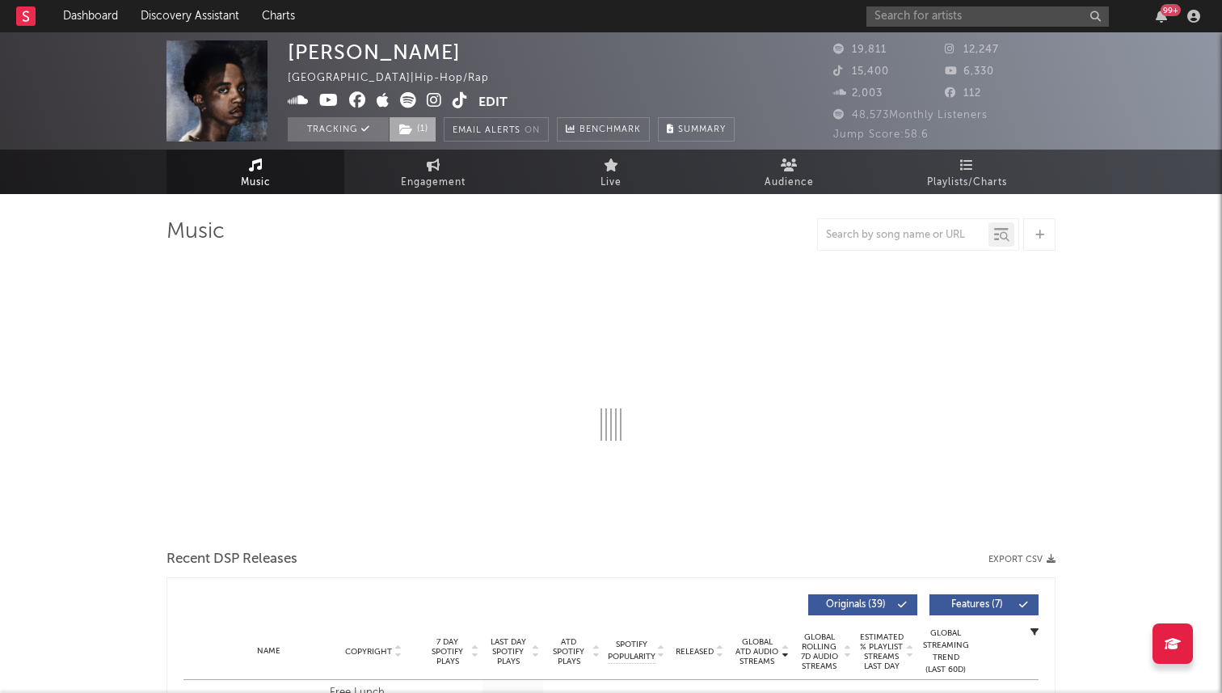
select select "6m"
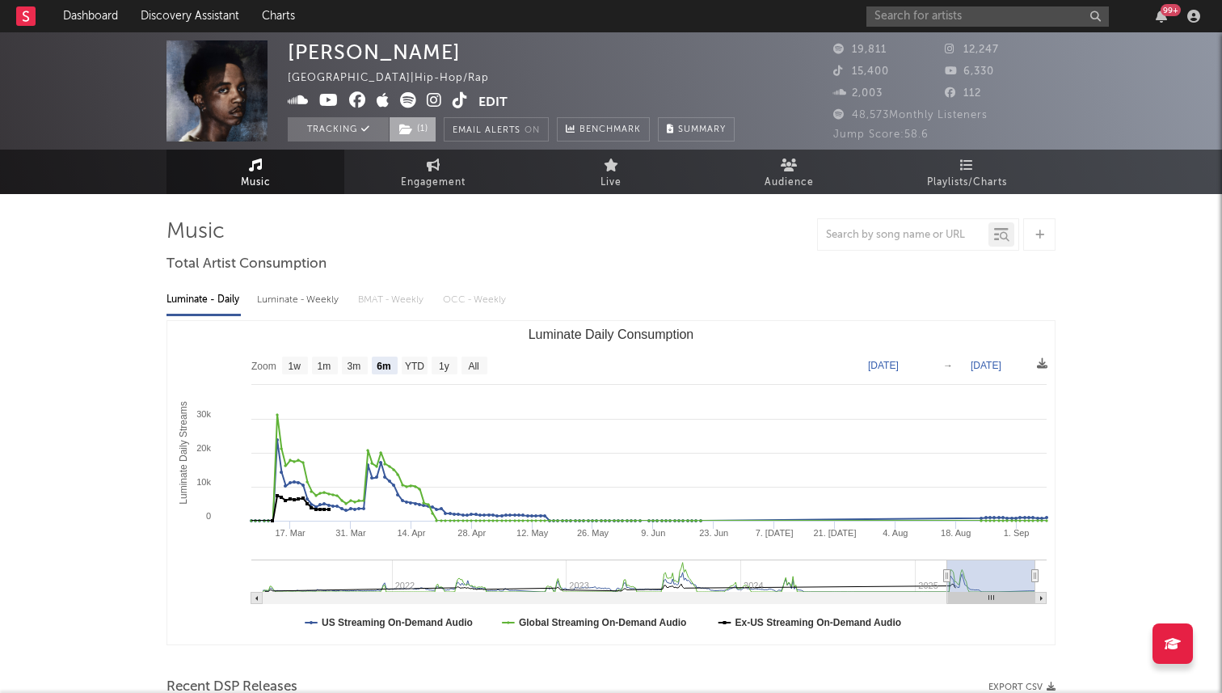
click at [416, 132] on span "( 1 )" at bounding box center [413, 129] width 48 height 24
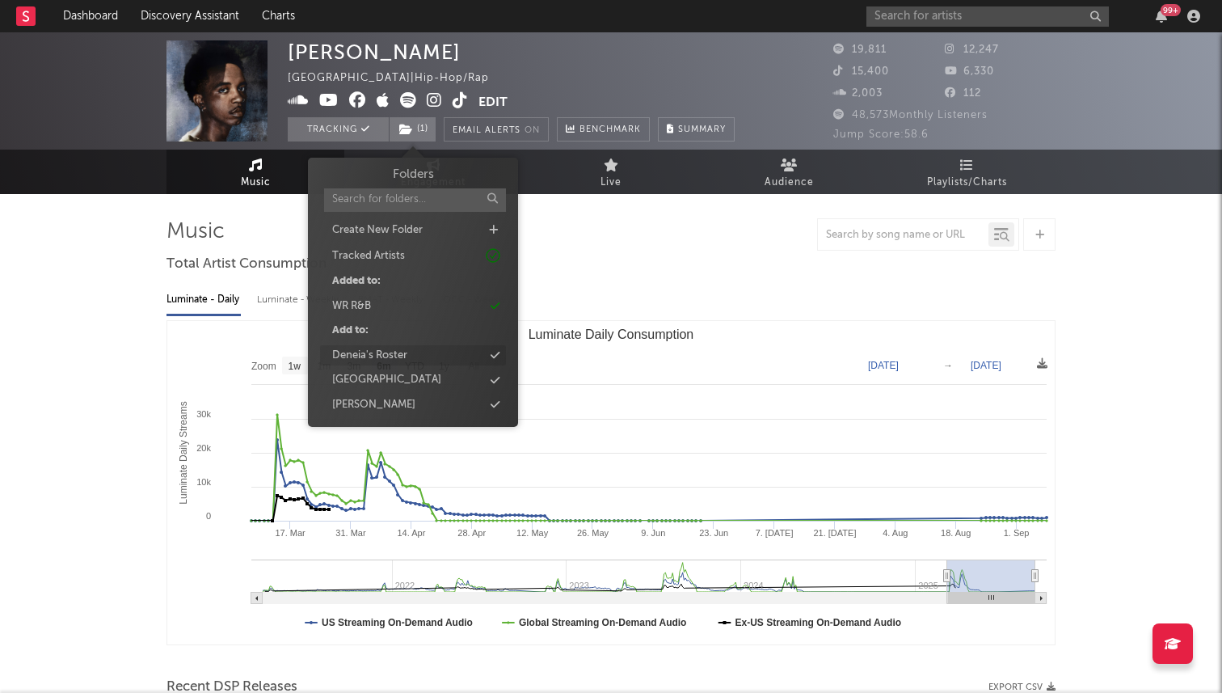
click at [394, 349] on div "Deneia's Roster" at bounding box center [369, 356] width 75 height 16
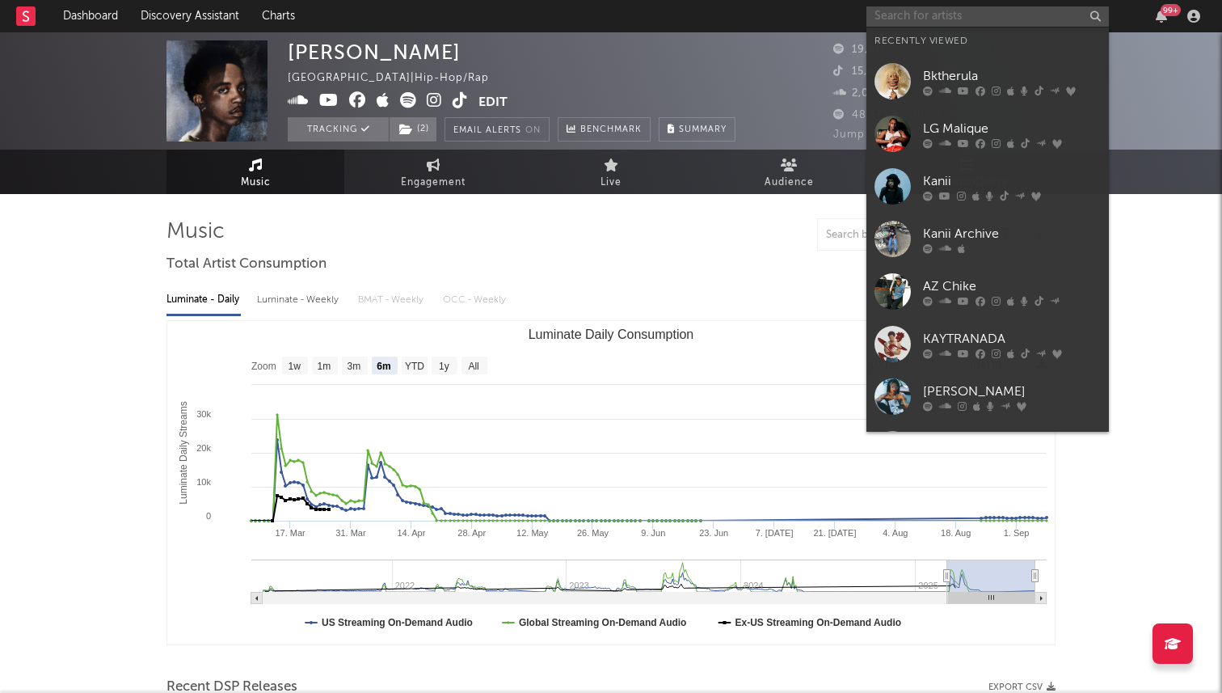
click at [930, 21] on input "text" at bounding box center [988, 16] width 243 height 20
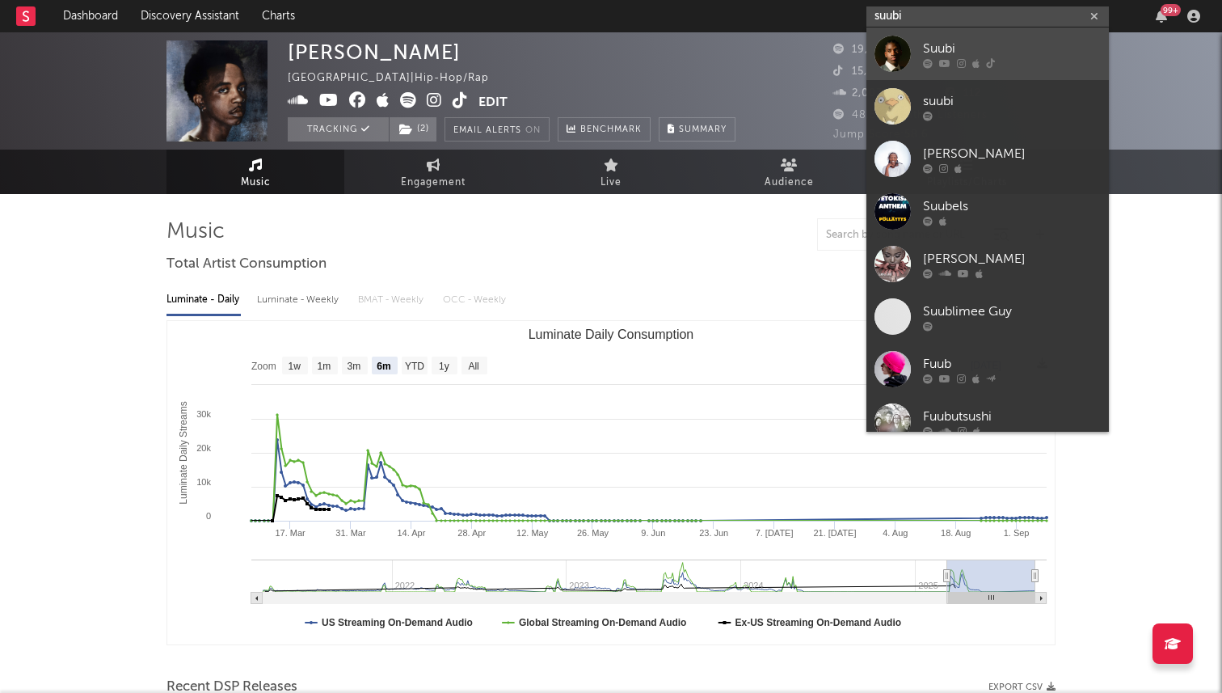
type input "suubi"
click at [960, 51] on div "Suubi" at bounding box center [1012, 48] width 178 height 19
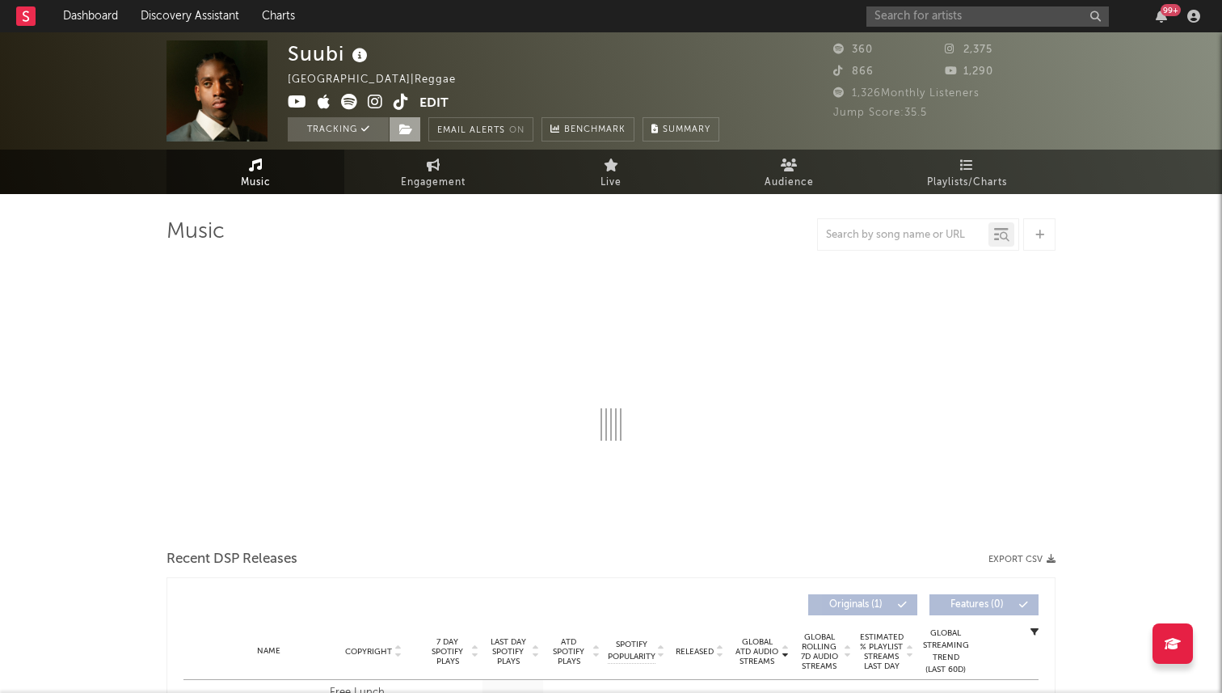
select select "6m"
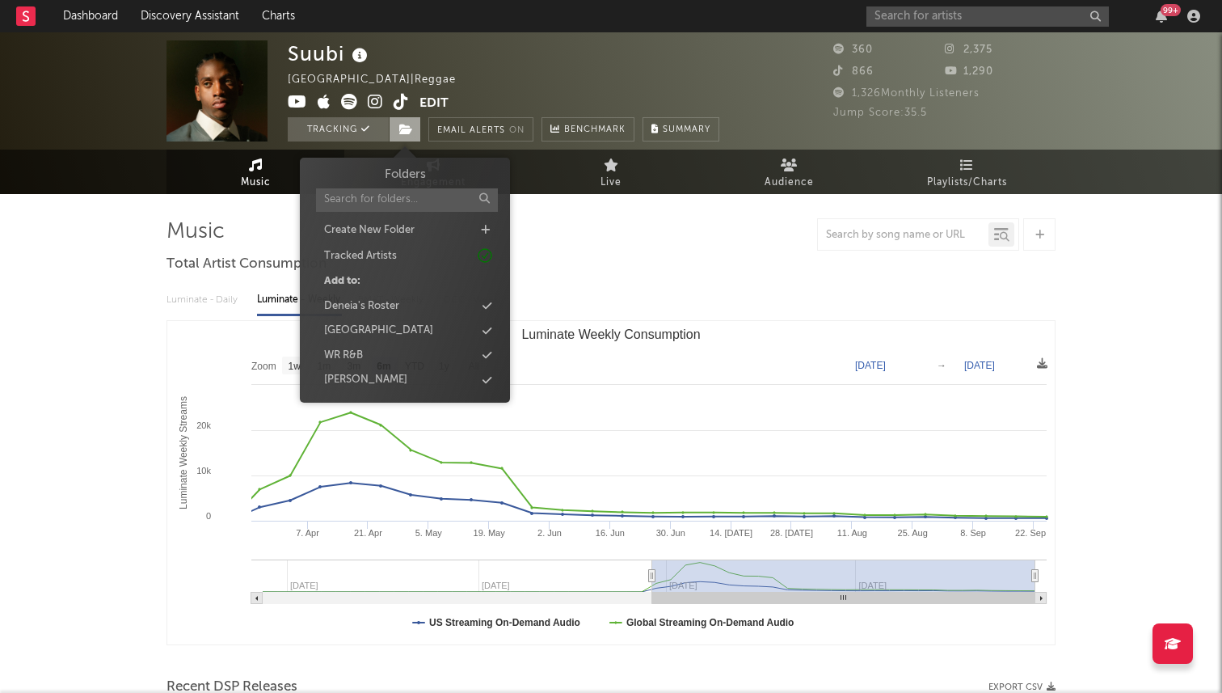
click at [400, 118] on span at bounding box center [405, 129] width 32 height 24
click at [391, 297] on div "Deneia's Roster" at bounding box center [405, 306] width 186 height 21
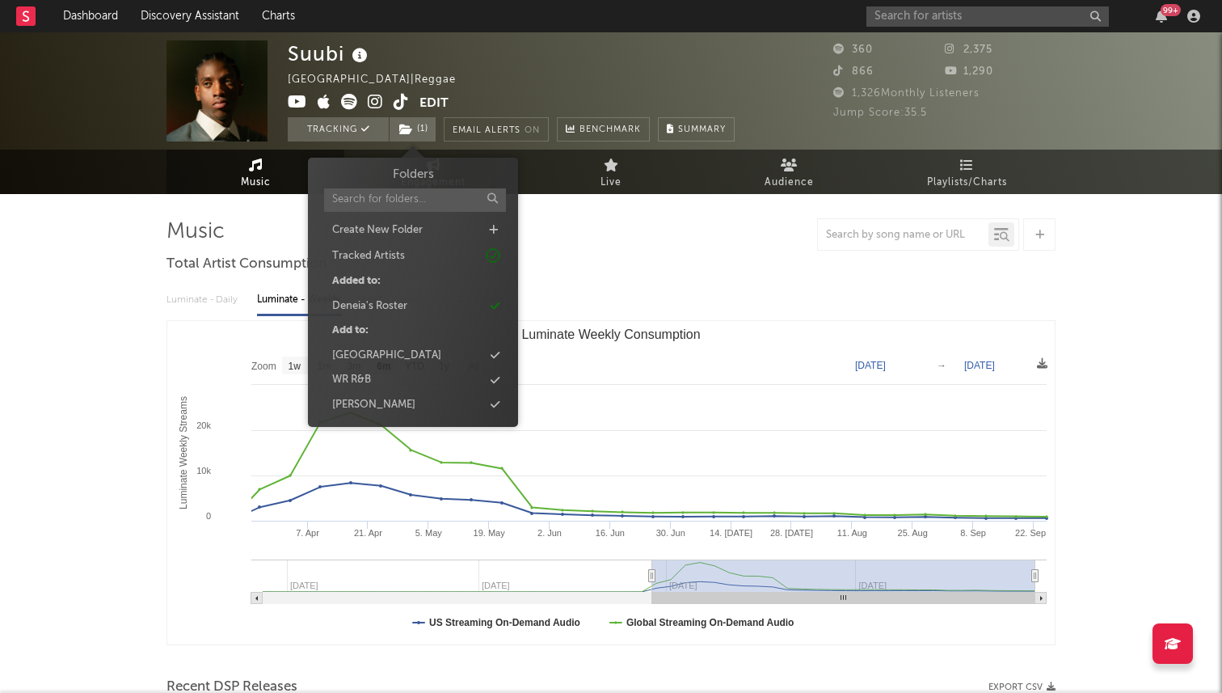
click at [900, 28] on div "99 +" at bounding box center [1037, 16] width 340 height 32
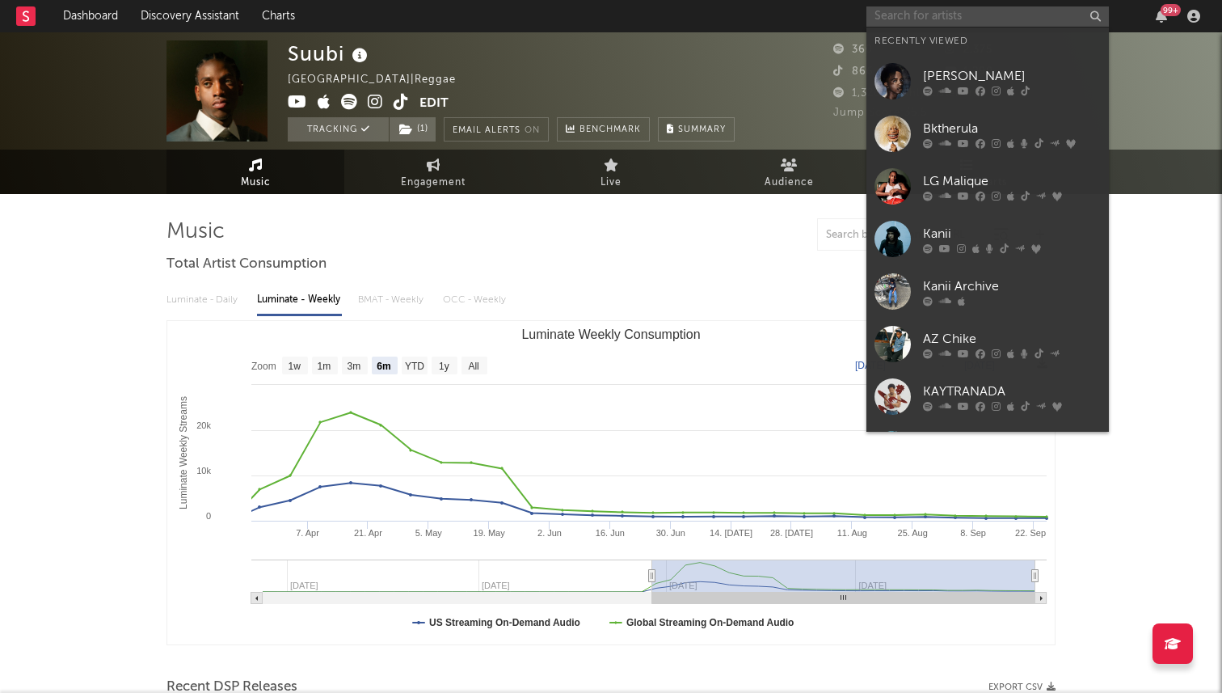
click at [899, 21] on input "text" at bounding box center [988, 16] width 243 height 20
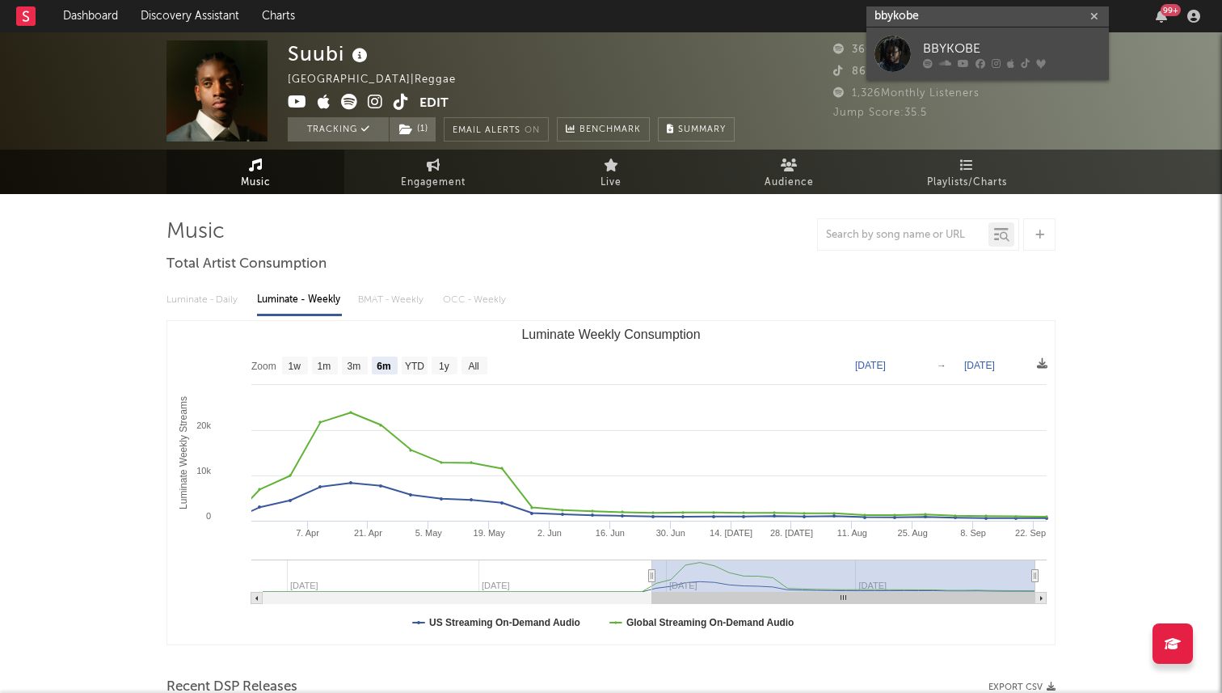
type input "bbykobe"
click at [949, 50] on div "BBYKOBE" at bounding box center [1012, 48] width 178 height 19
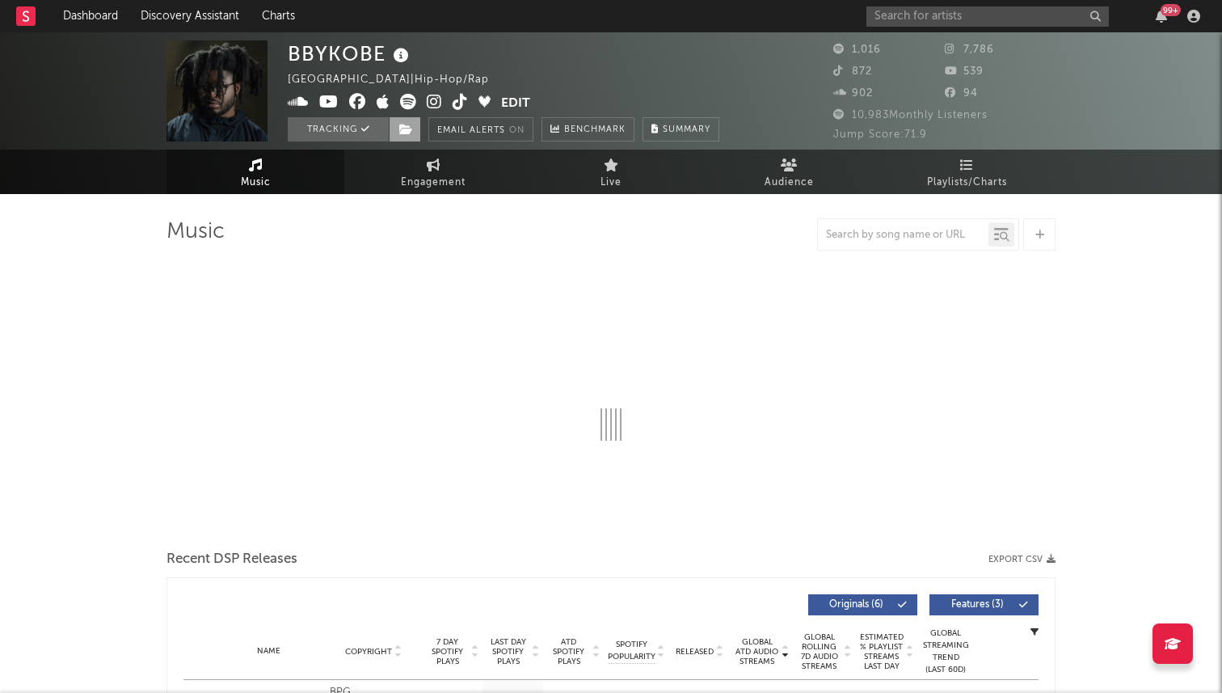
select select "1w"
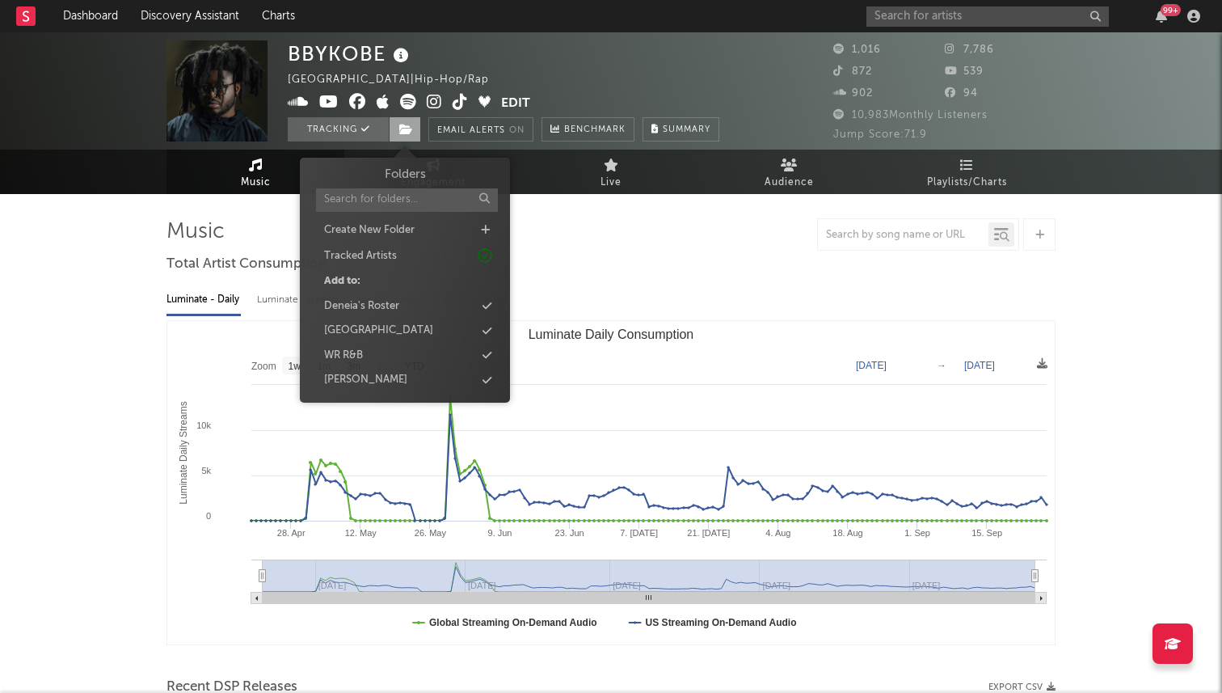
click at [409, 120] on span at bounding box center [405, 129] width 32 height 24
click at [390, 306] on div "Deneia's Roster" at bounding box center [361, 306] width 75 height 16
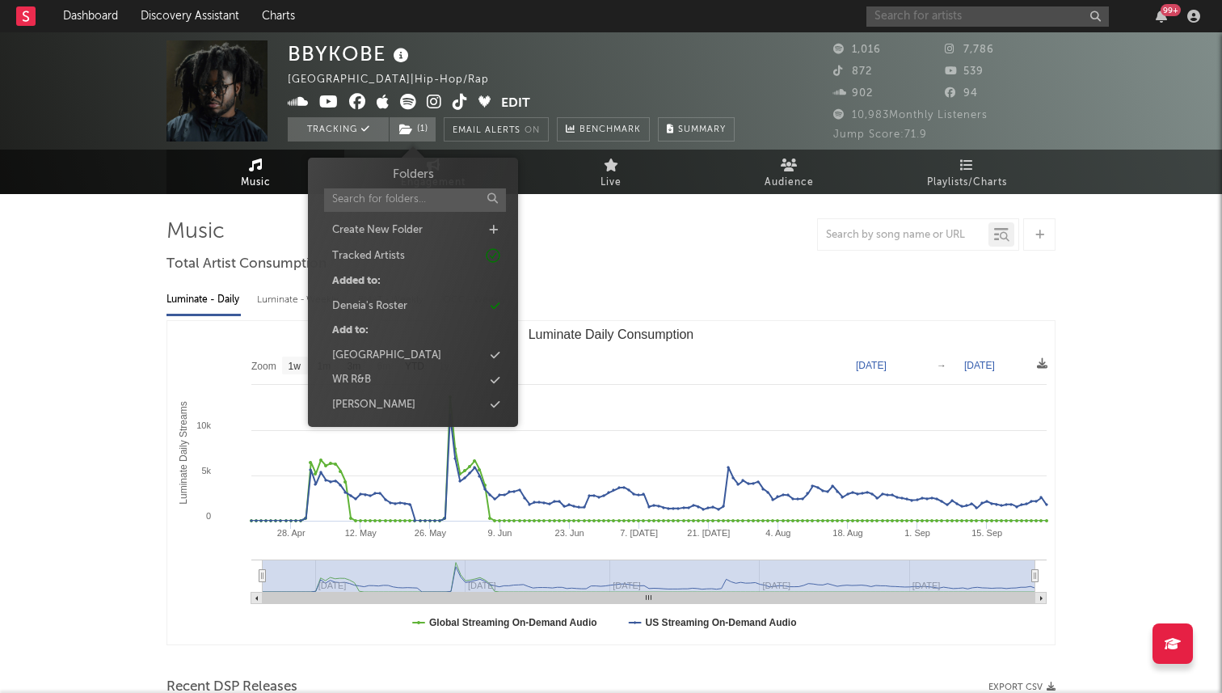
click at [922, 20] on input "text" at bounding box center [988, 16] width 243 height 20
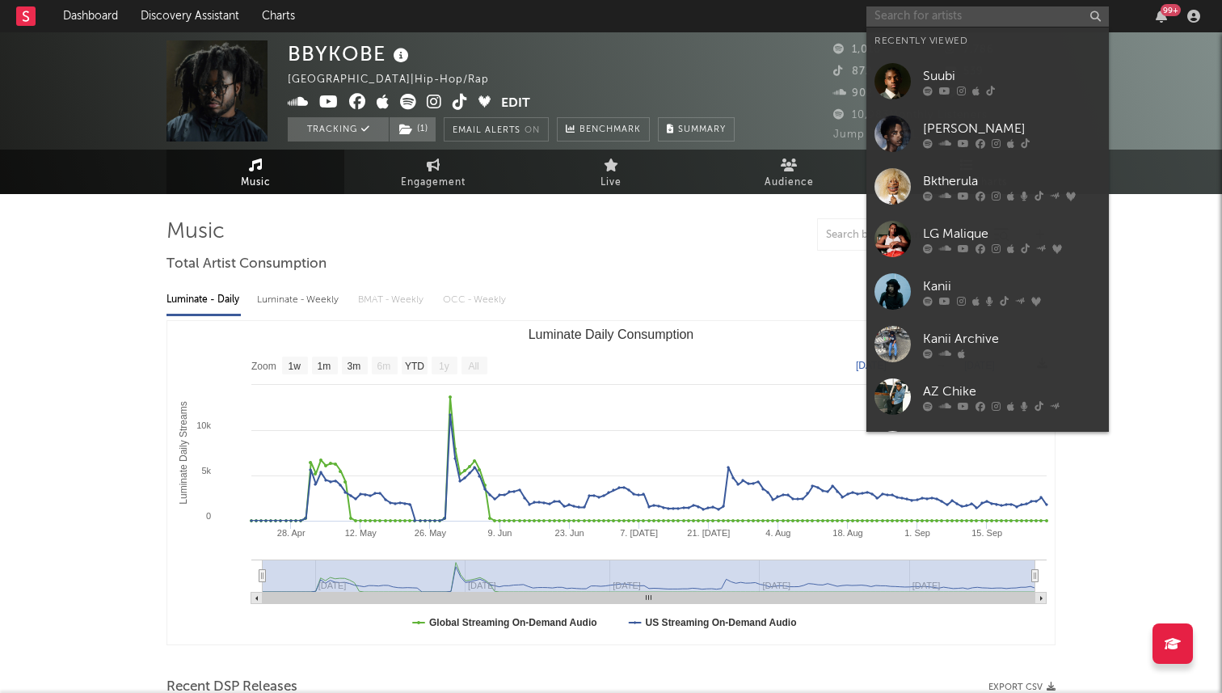
type input "0"
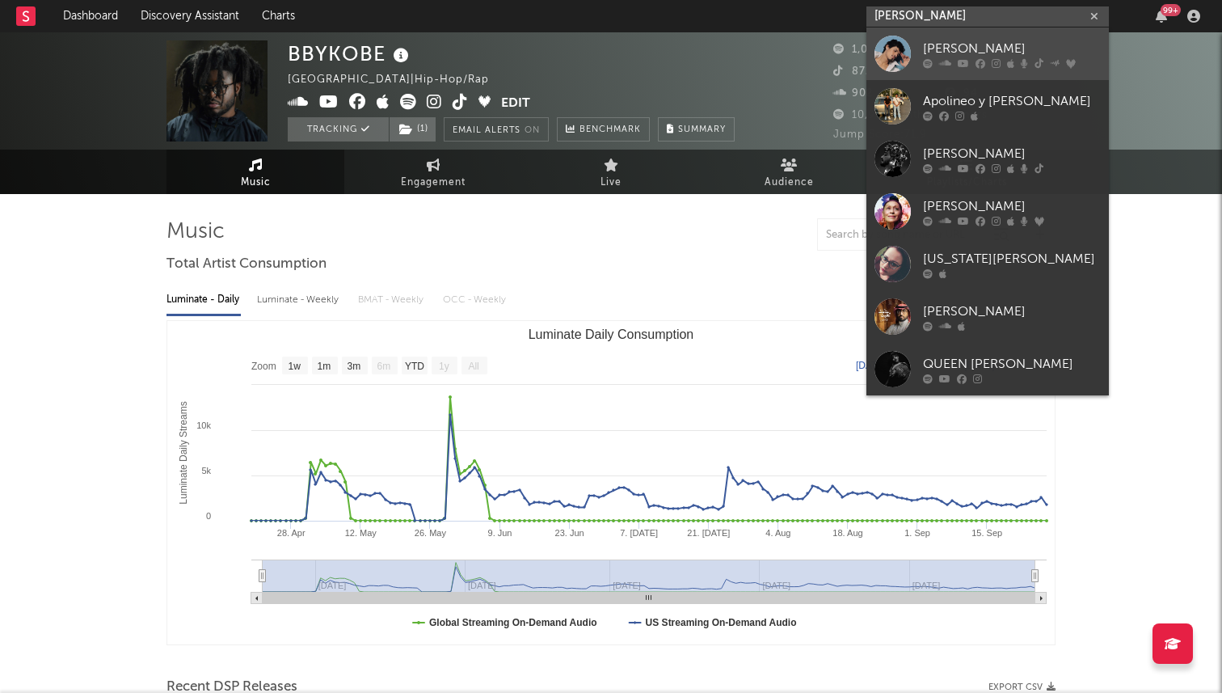
type input "[PERSON_NAME]"
click at [968, 53] on div "[PERSON_NAME]" at bounding box center [1012, 48] width 178 height 19
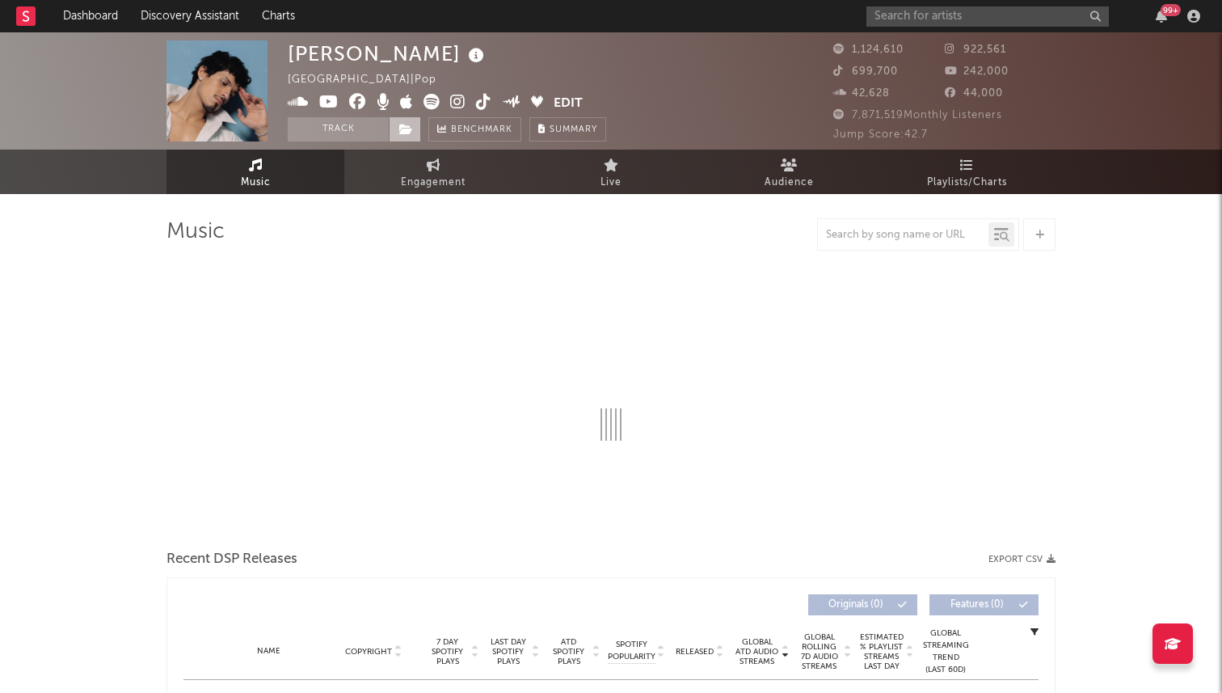
click at [408, 129] on icon at bounding box center [406, 129] width 14 height 11
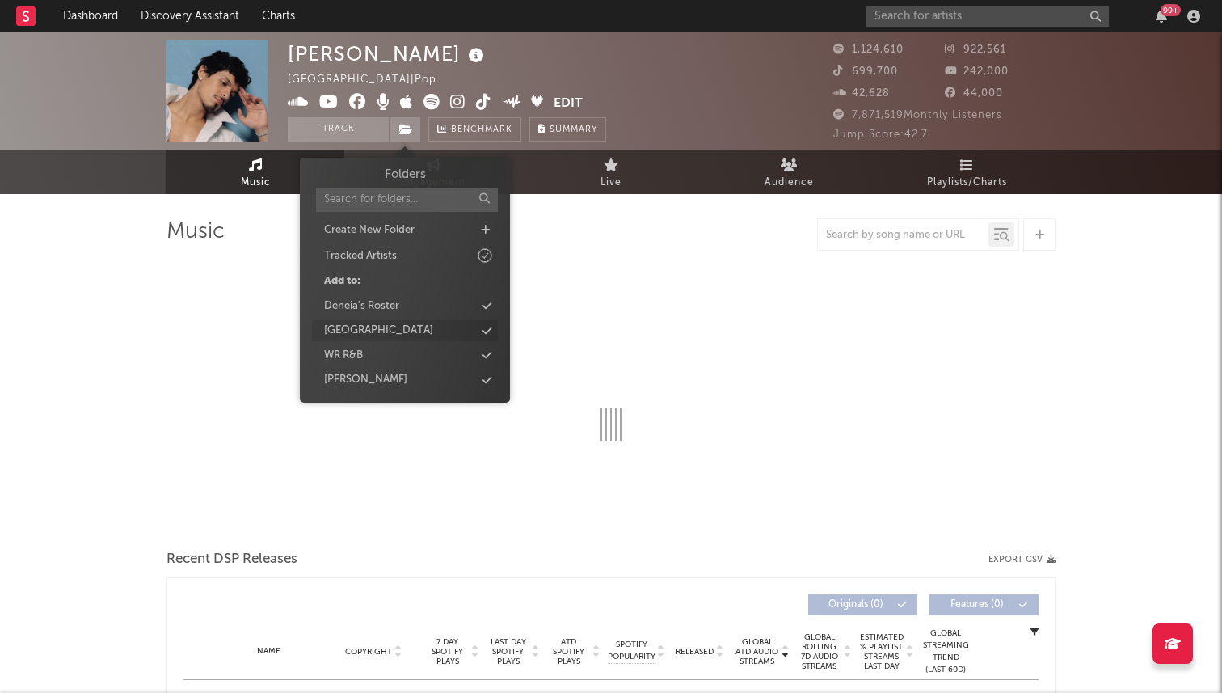
select select "6m"
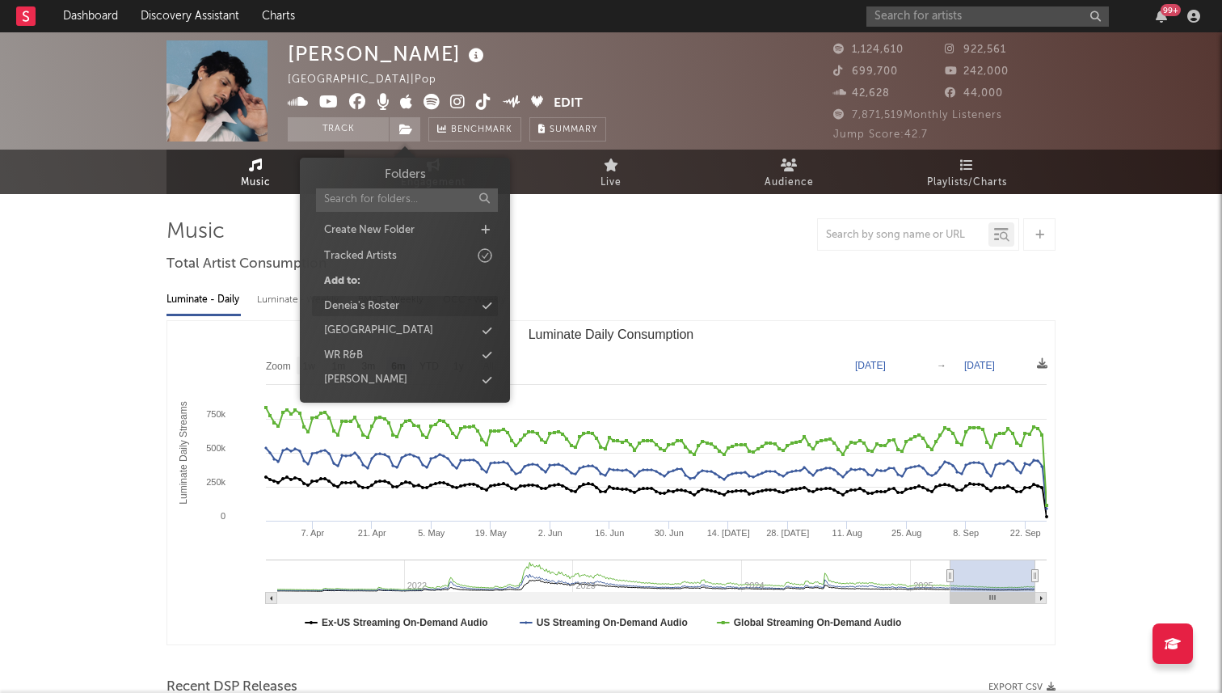
click at [396, 302] on div "Deneia's Roster" at bounding box center [361, 306] width 75 height 16
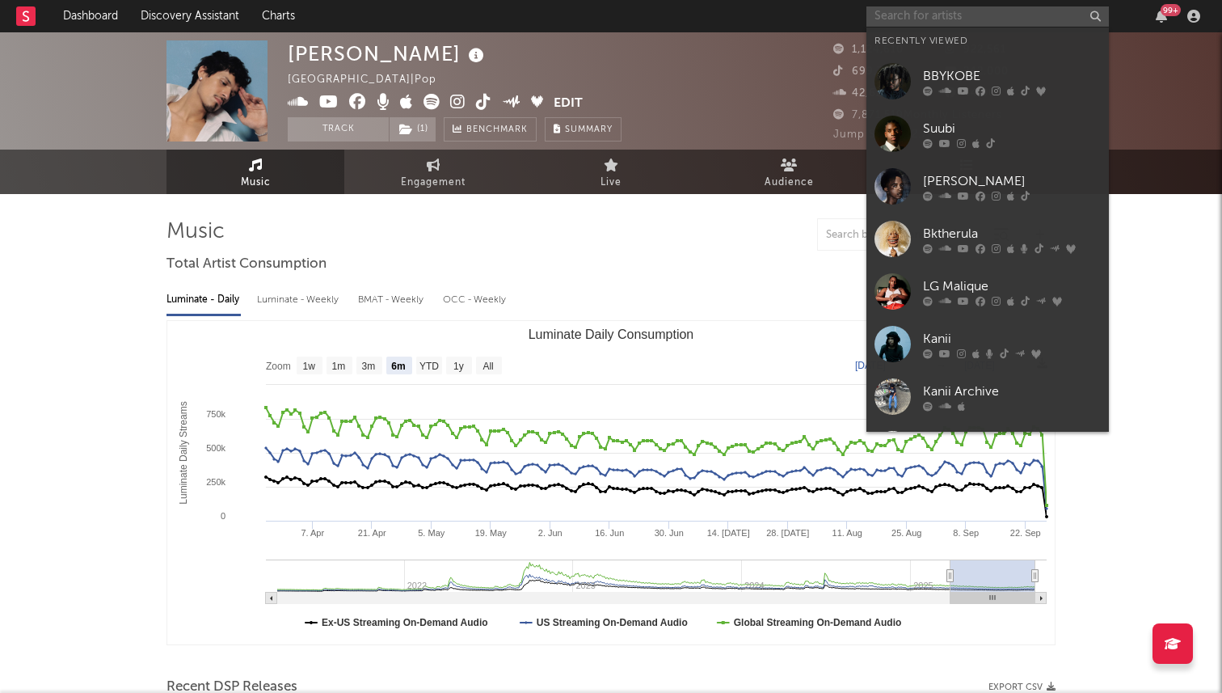
click at [922, 15] on input "text" at bounding box center [988, 16] width 243 height 20
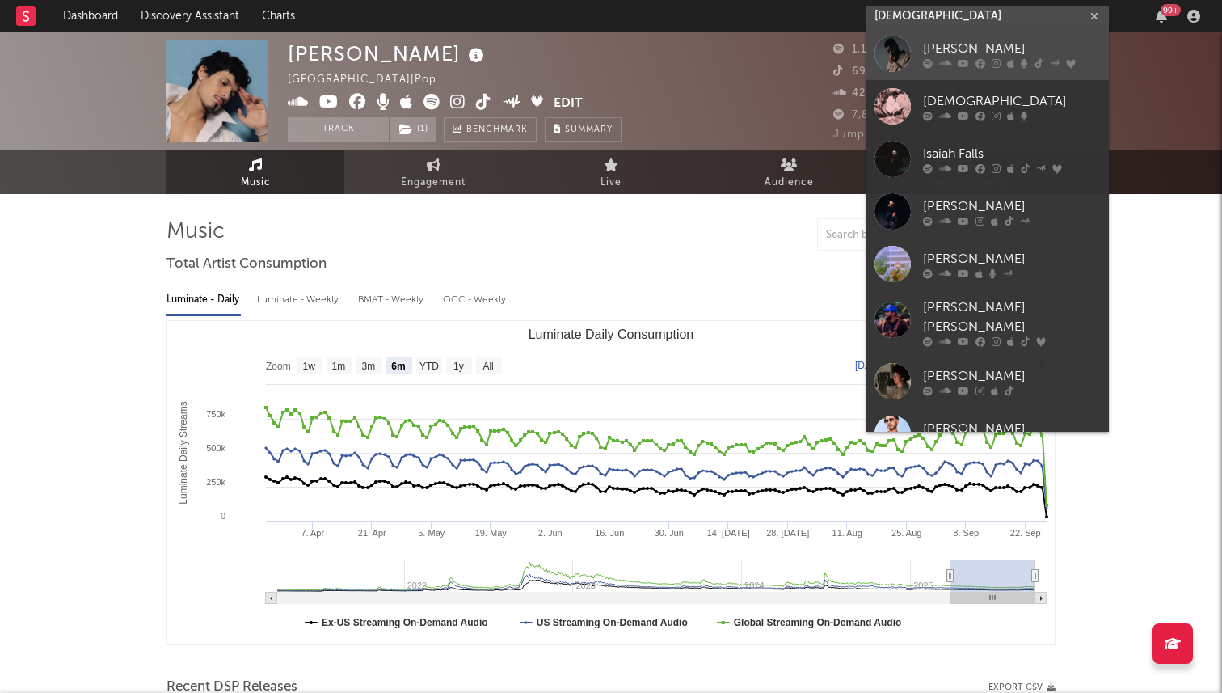
type input "[DEMOGRAPHIC_DATA]"
click at [954, 59] on div at bounding box center [1012, 63] width 178 height 10
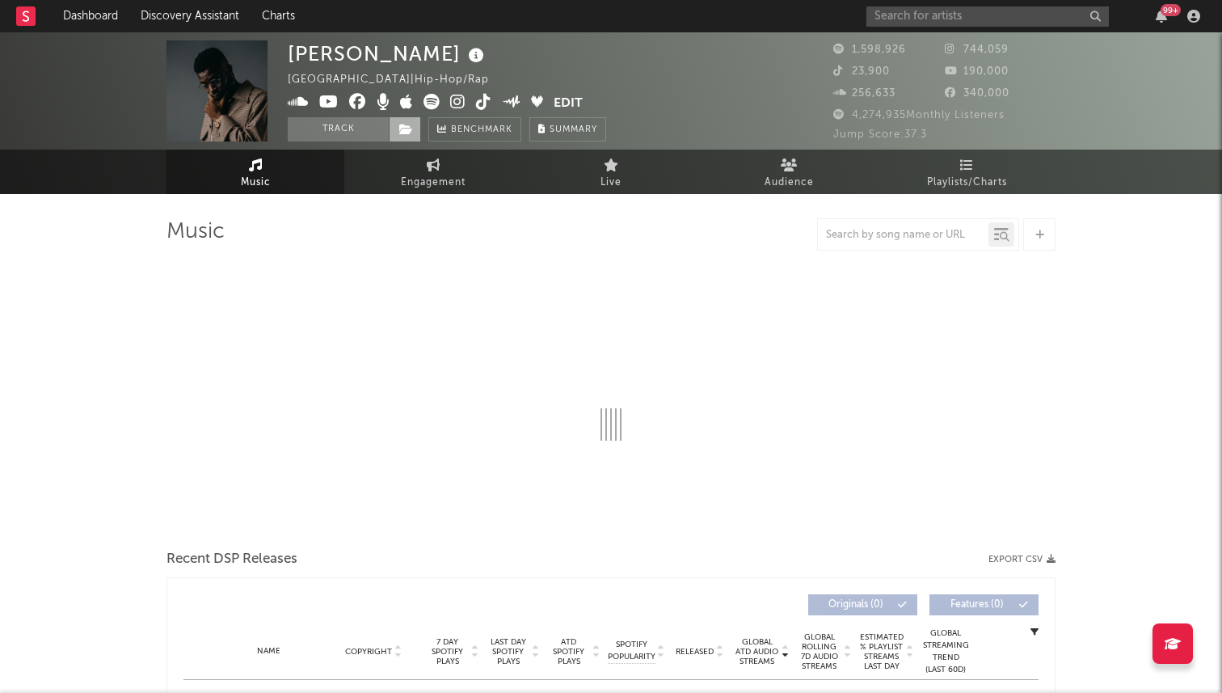
click at [408, 129] on icon at bounding box center [406, 129] width 14 height 11
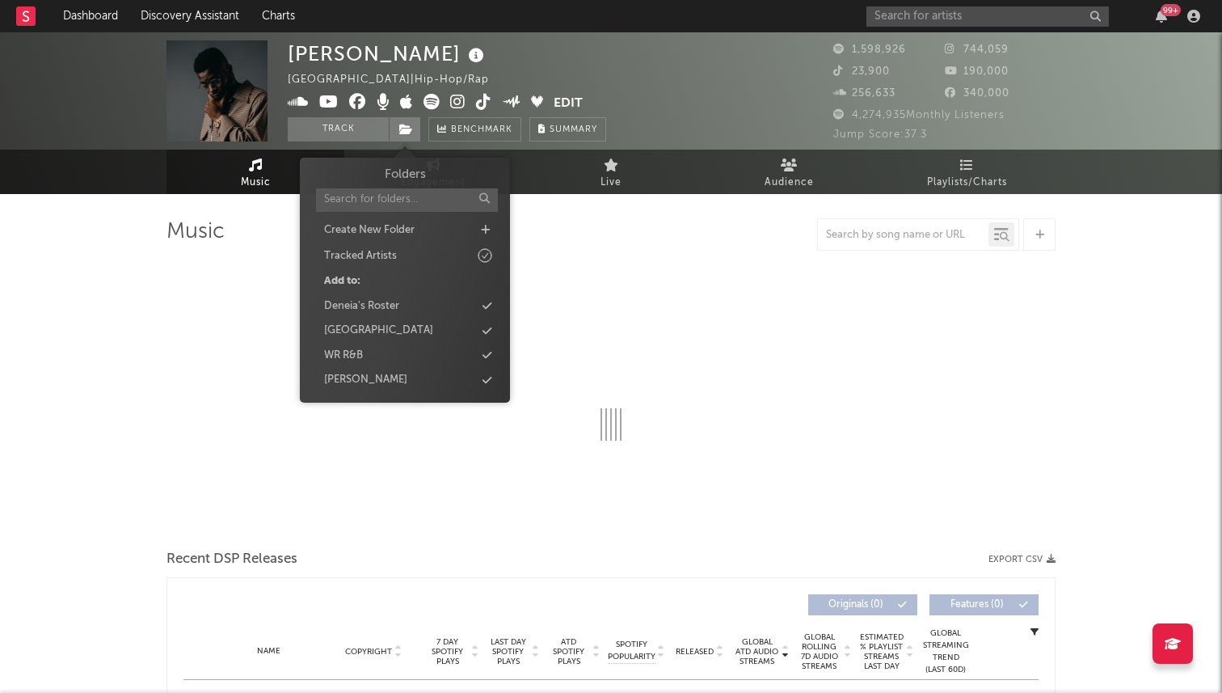
select select "6m"
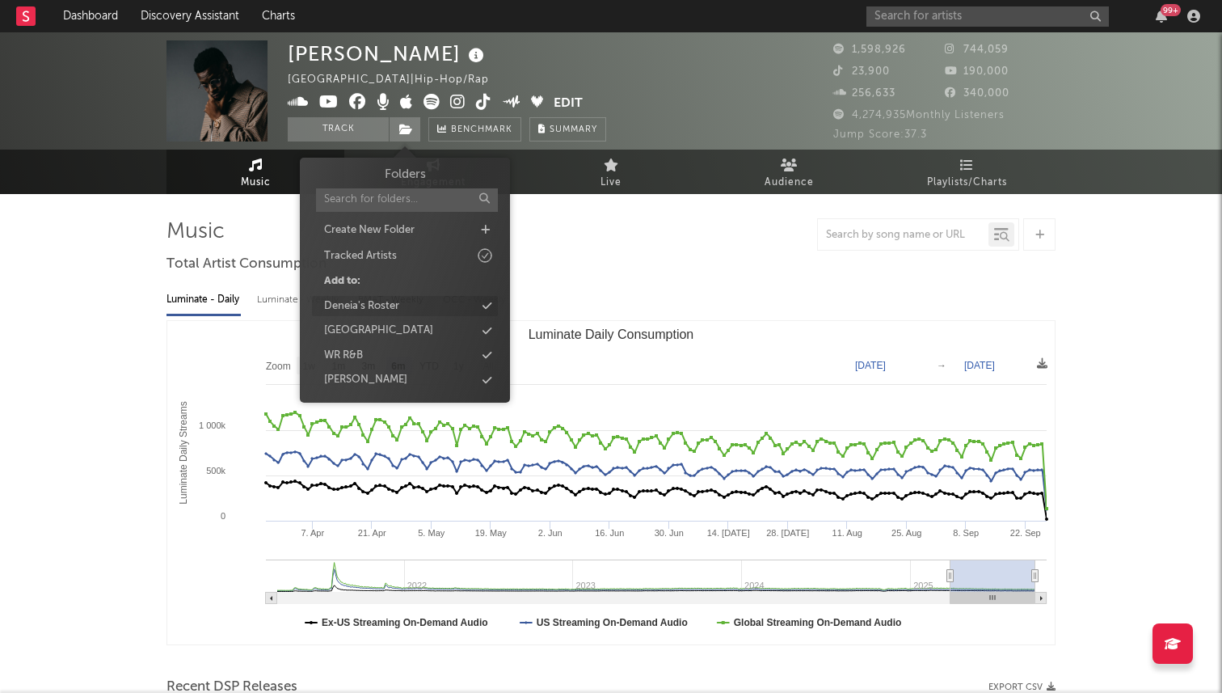
click at [404, 306] on div "Deneia's Roster" at bounding box center [405, 306] width 186 height 21
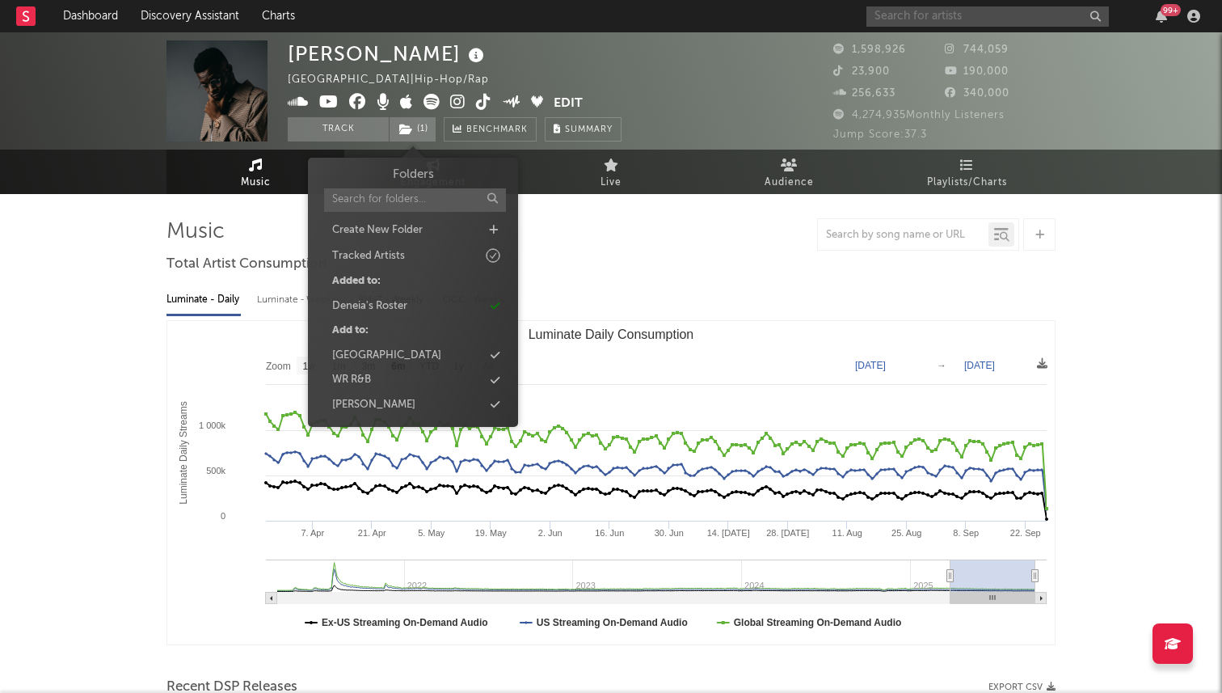
click at [938, 18] on input "text" at bounding box center [988, 16] width 243 height 20
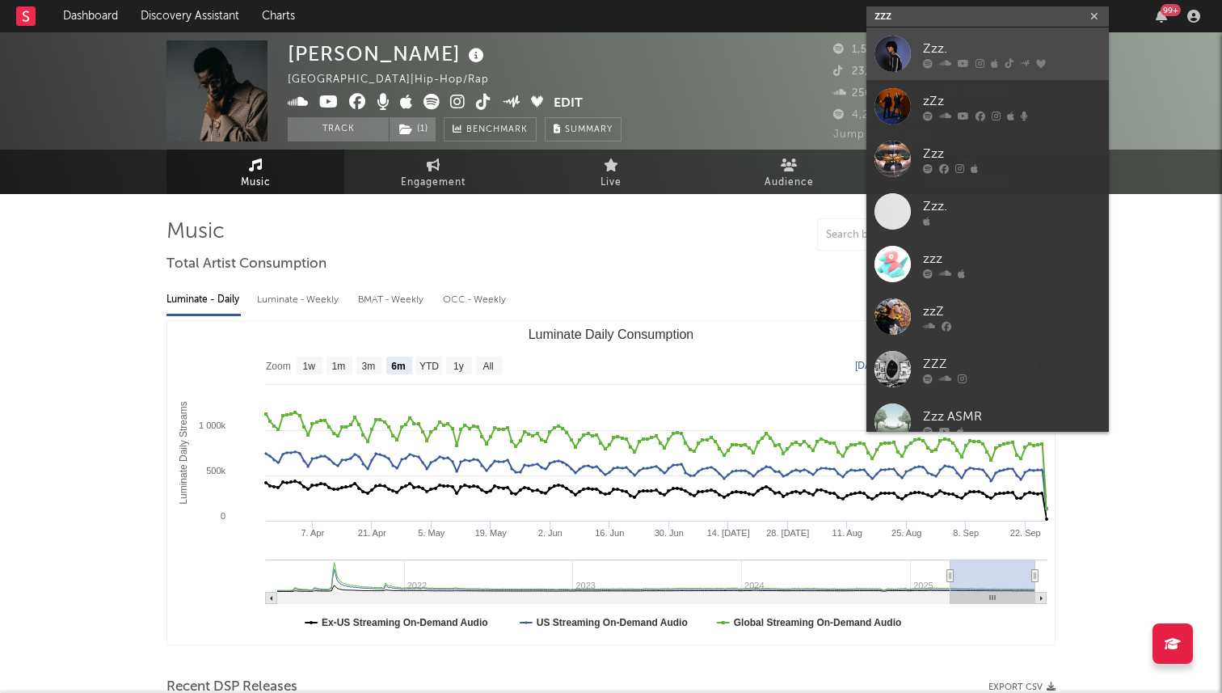
type input "zzz"
click at [964, 49] on div "Zzz." at bounding box center [1012, 48] width 178 height 19
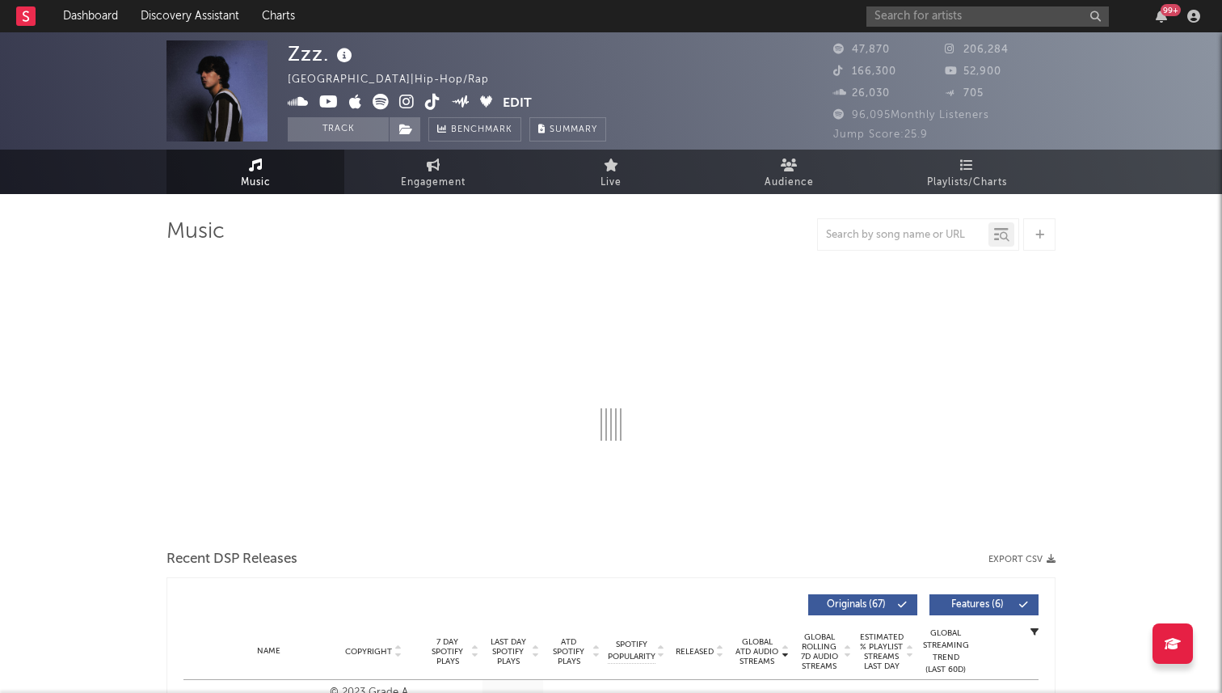
select select "6m"
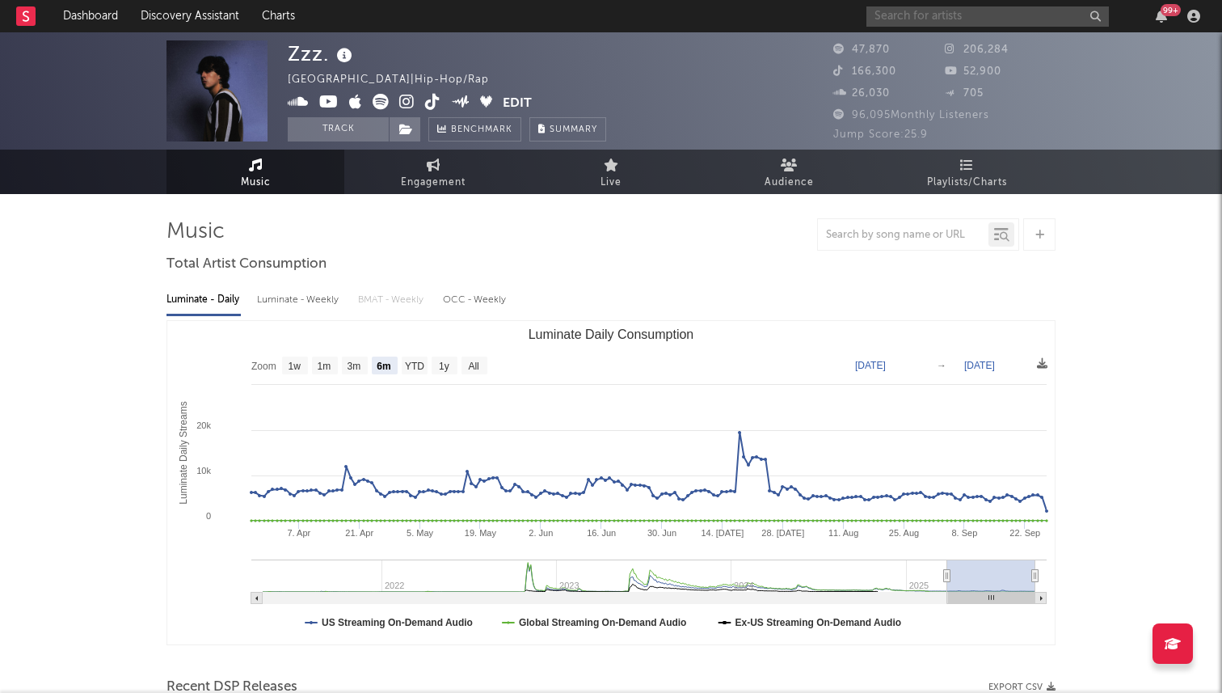
click at [922, 17] on input "text" at bounding box center [988, 16] width 243 height 20
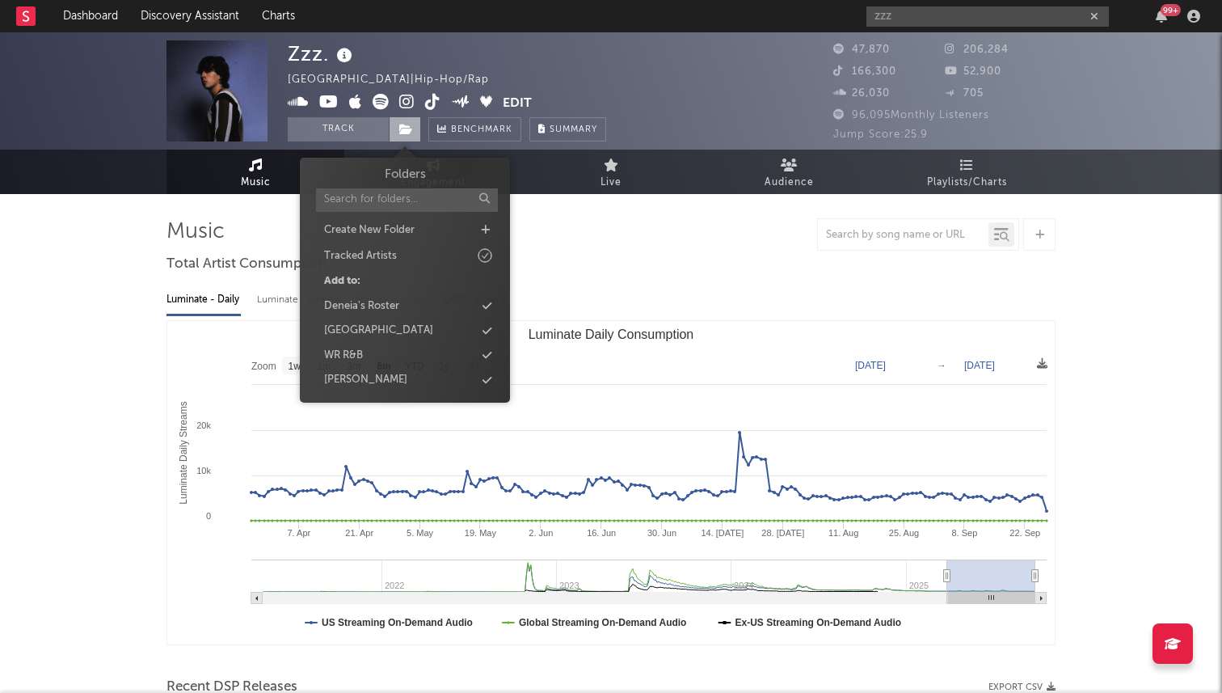
click at [407, 124] on icon at bounding box center [406, 129] width 14 height 11
click at [365, 301] on div "Deneia's Roster" at bounding box center [361, 306] width 75 height 16
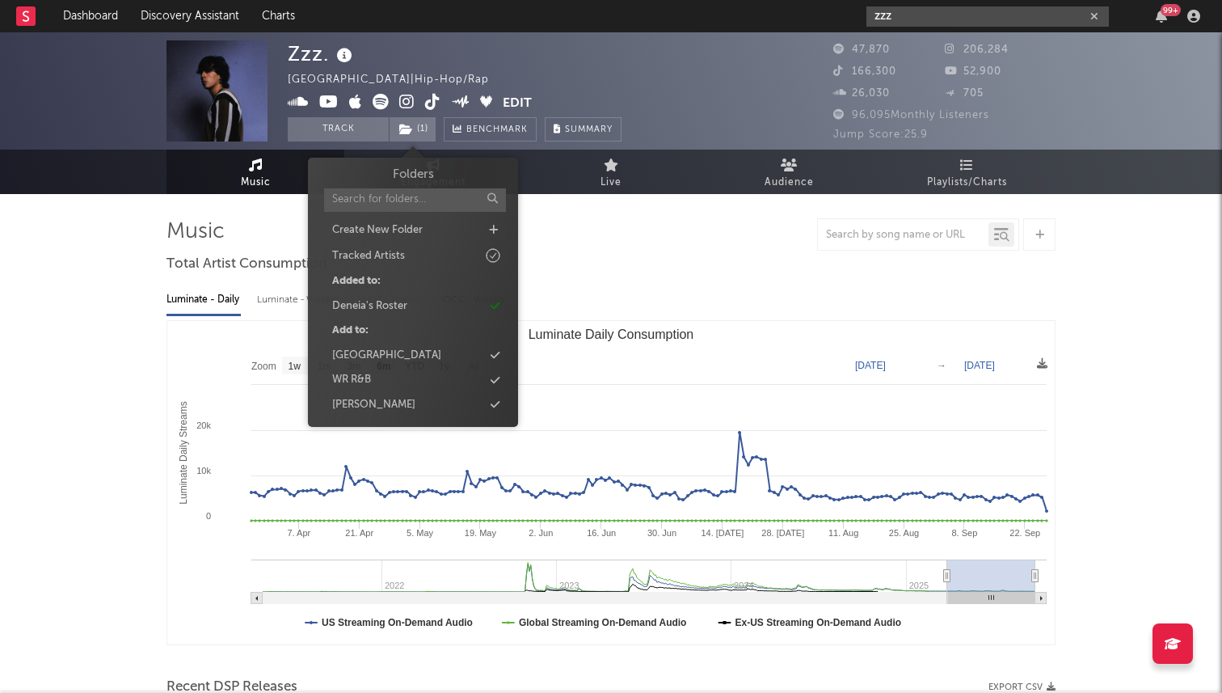
click at [891, 23] on input "zzz" at bounding box center [988, 16] width 243 height 20
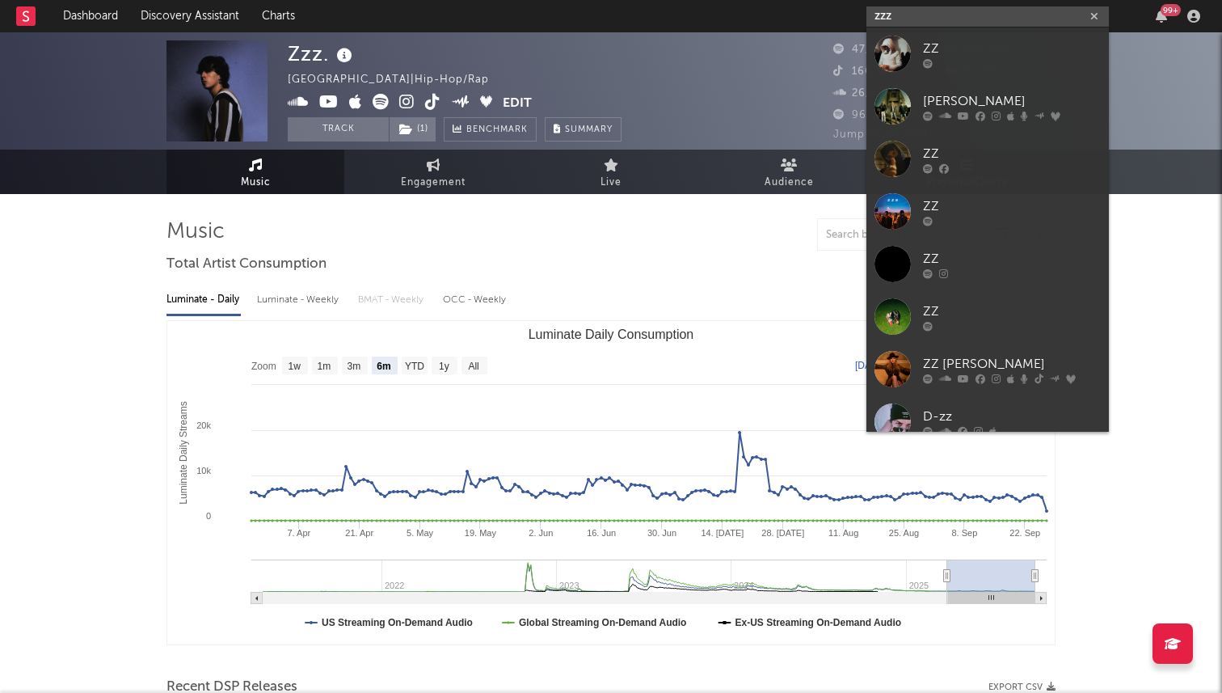
click at [891, 23] on input "zzz" at bounding box center [988, 16] width 243 height 20
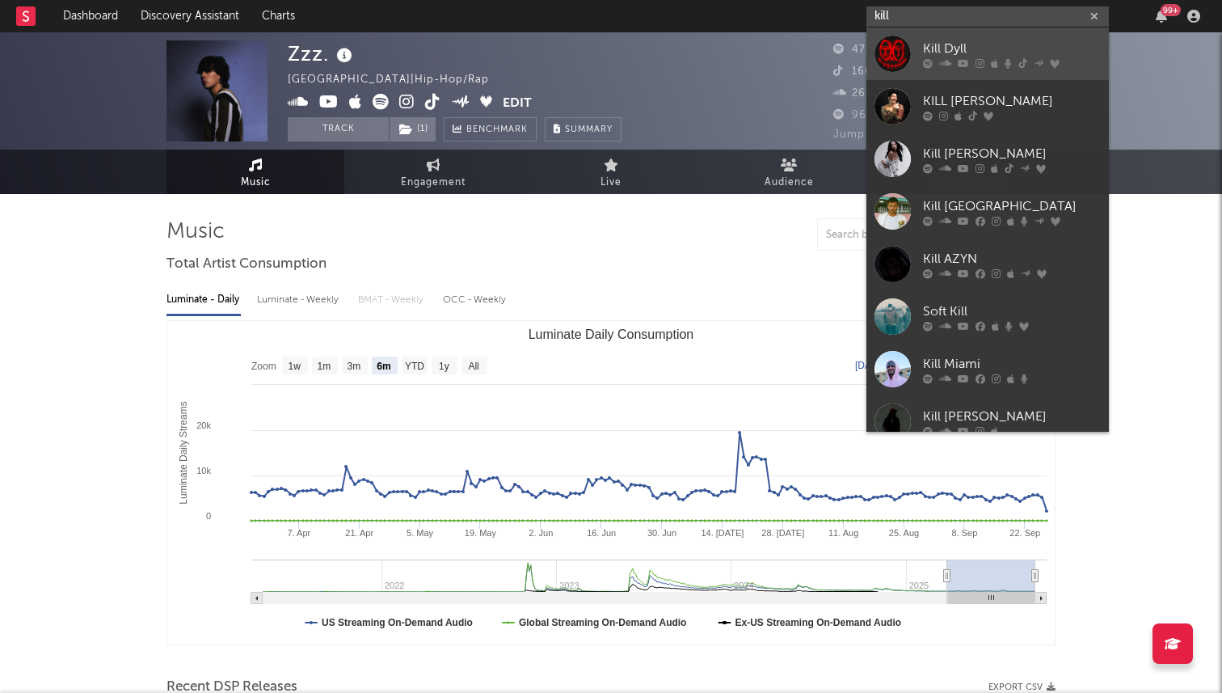
type input "kill"
click at [939, 49] on div "Kill Dyll" at bounding box center [1012, 48] width 178 height 19
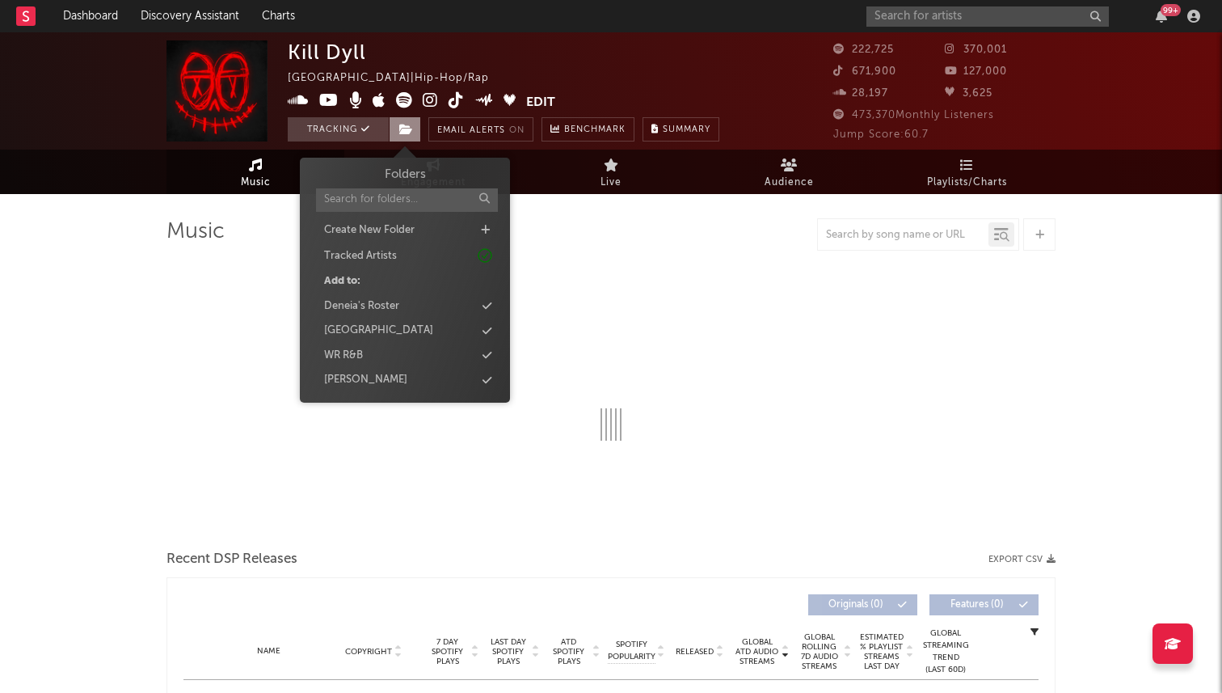
click at [400, 129] on icon at bounding box center [406, 129] width 14 height 11
select select "6m"
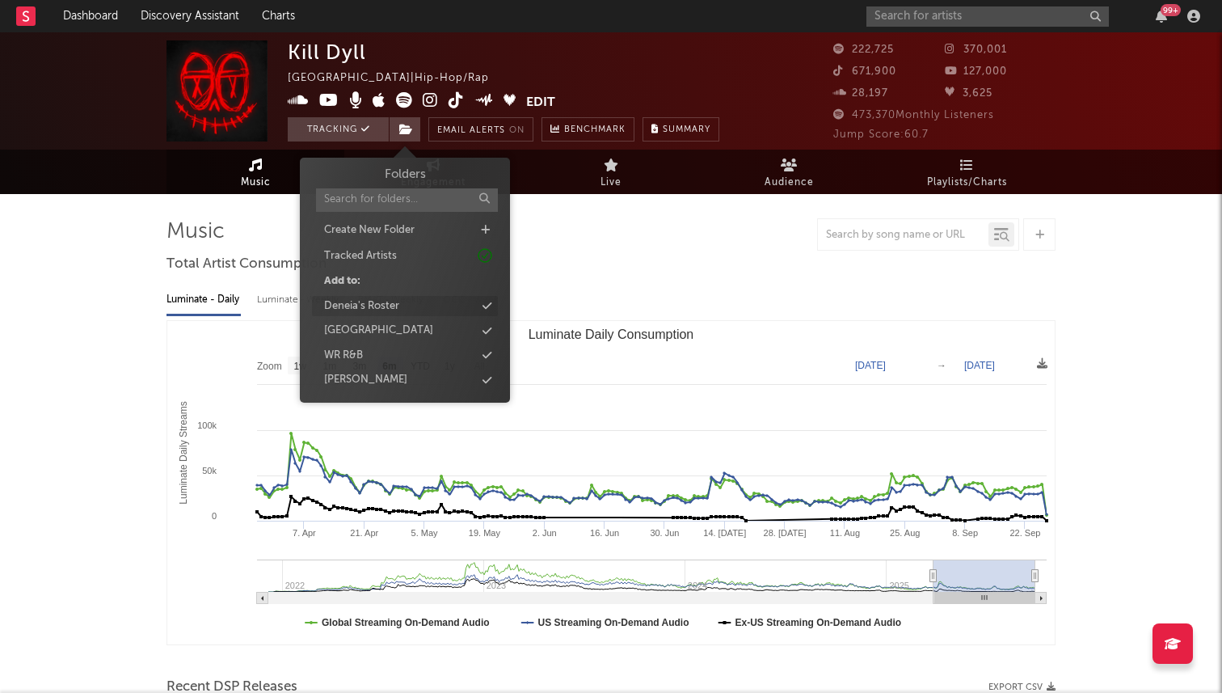
click at [398, 304] on div "Deneia's Roster" at bounding box center [361, 306] width 75 height 16
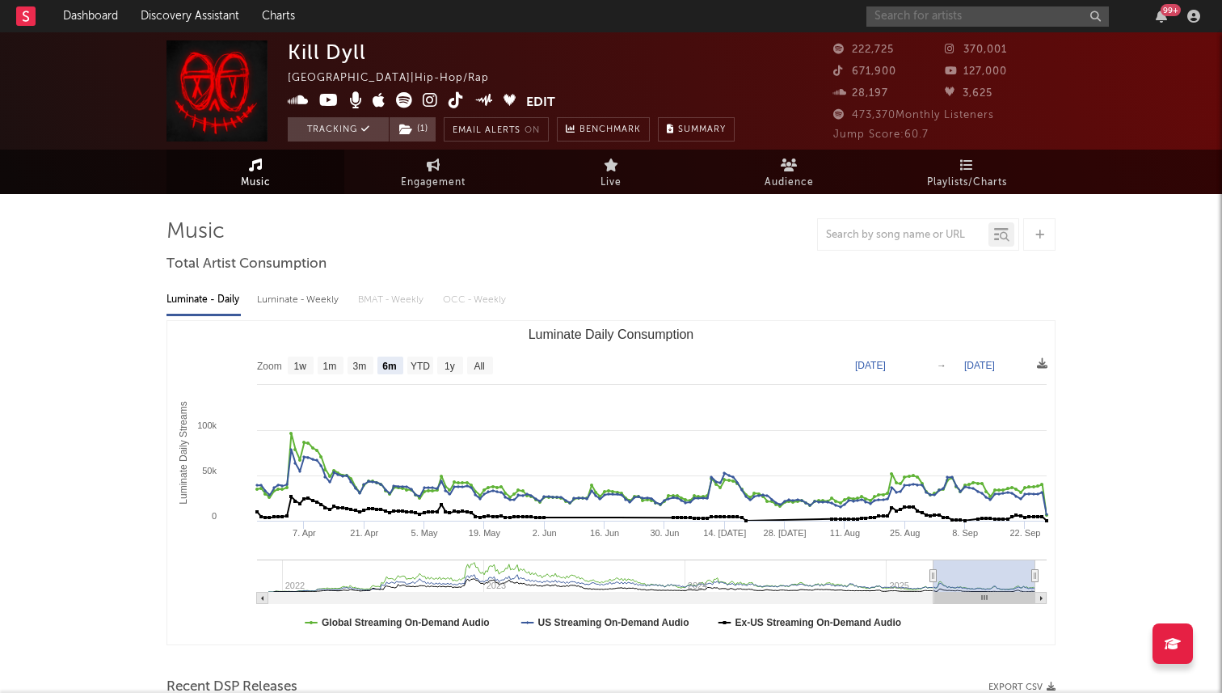
click at [951, 23] on input "text" at bounding box center [988, 16] width 243 height 20
click at [84, 19] on link "Dashboard" at bounding box center [91, 16] width 78 height 32
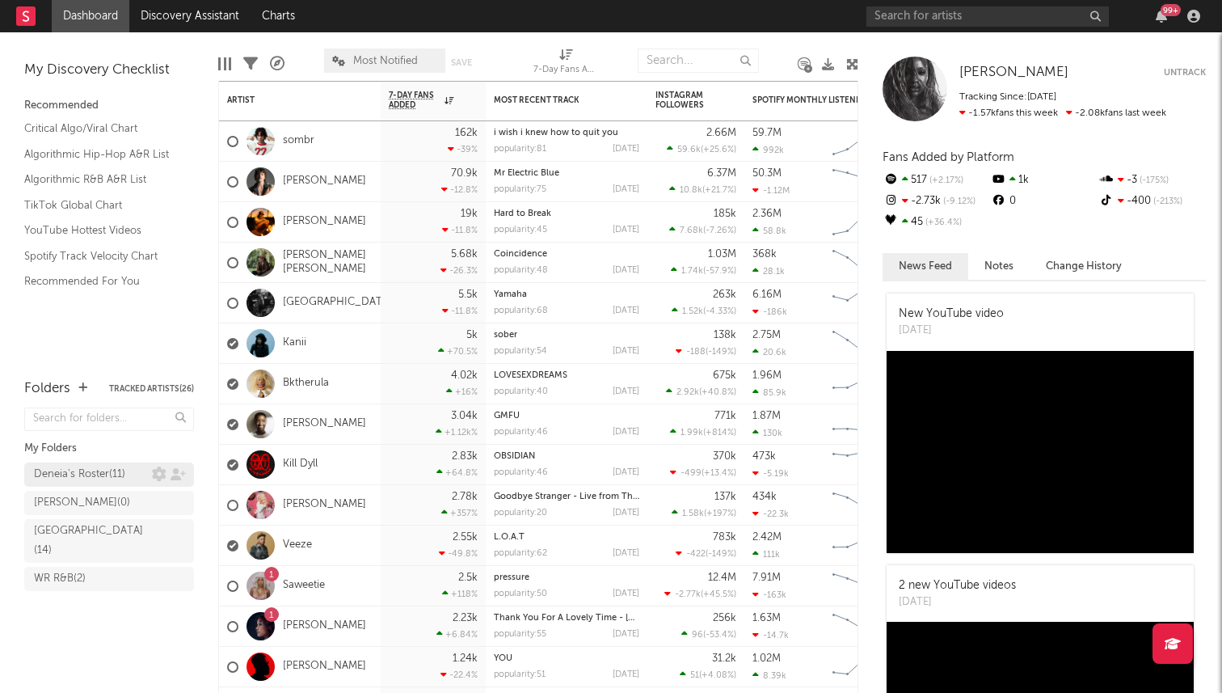
click at [84, 471] on div "Deneia's Roster ( 11 )" at bounding box center [79, 474] width 91 height 19
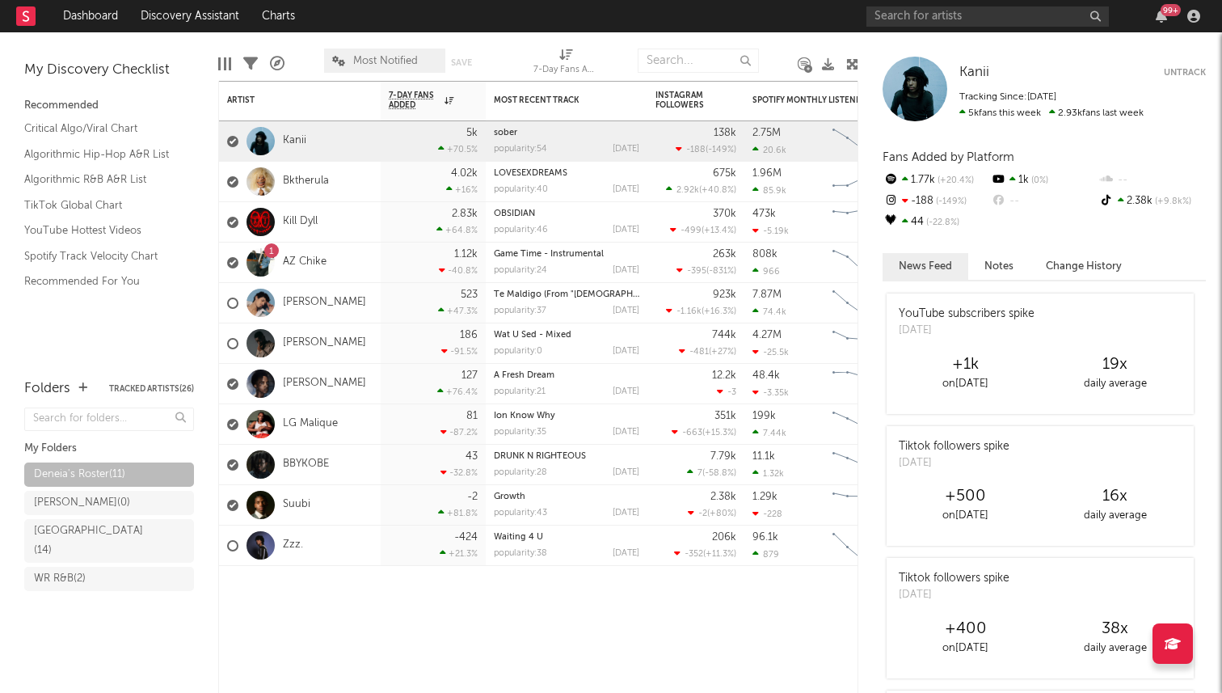
click at [386, 44] on div "Most Notified Save Save as" at bounding box center [409, 60] width 170 height 40
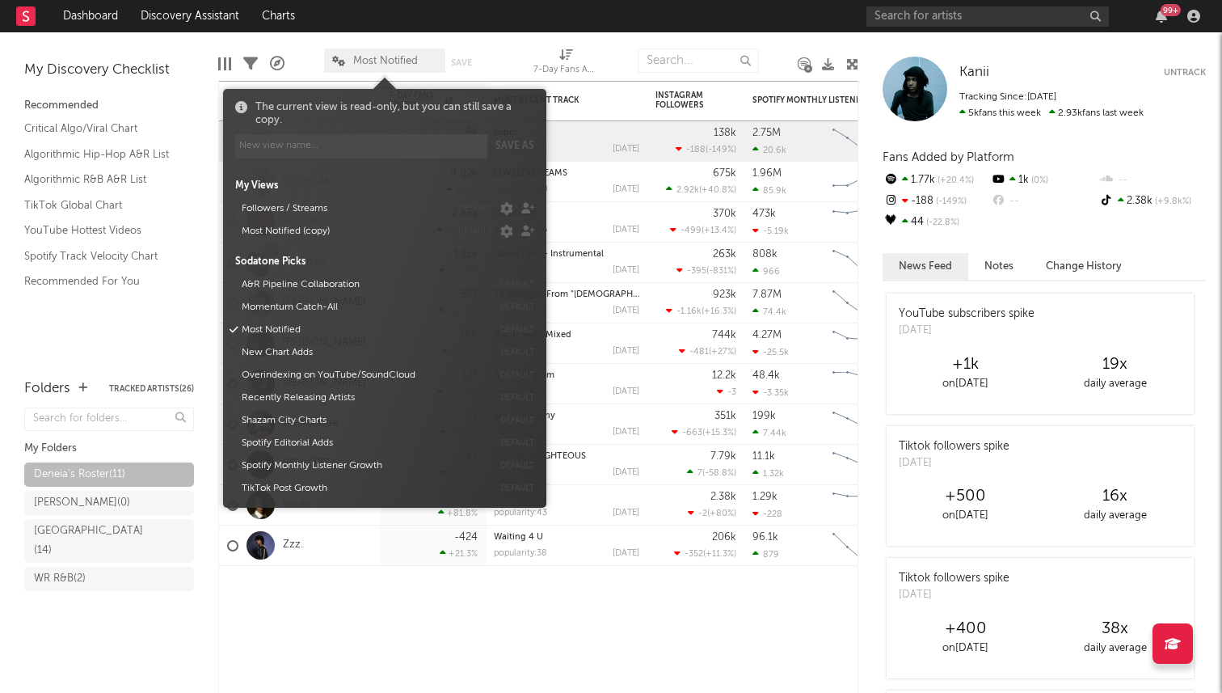
click at [386, 56] on span "Most Notified" at bounding box center [385, 61] width 65 height 11
click at [323, 197] on button "Followers / Streams" at bounding box center [343, 208] width 214 height 23
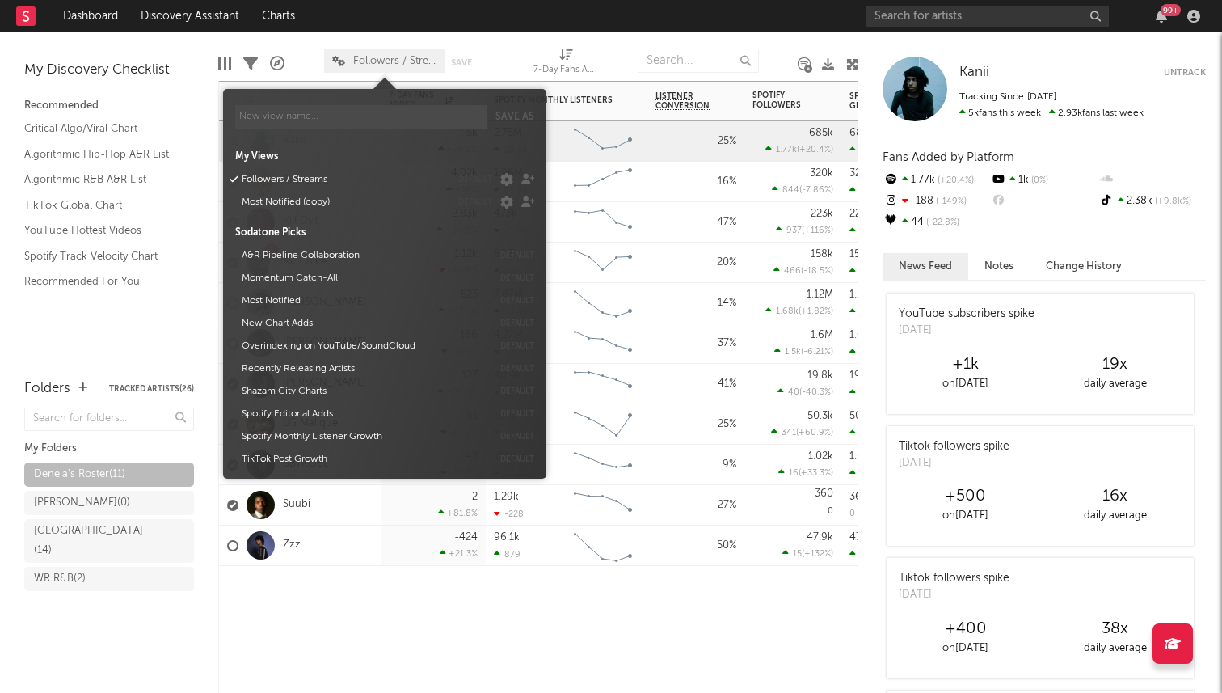
click at [413, 629] on div "Artist Notifications 7-Day Fans Added WoW % Change Spotify Monthly Listeners 7d…" at bounding box center [538, 387] width 640 height 612
